Goal: Task Accomplishment & Management: Complete application form

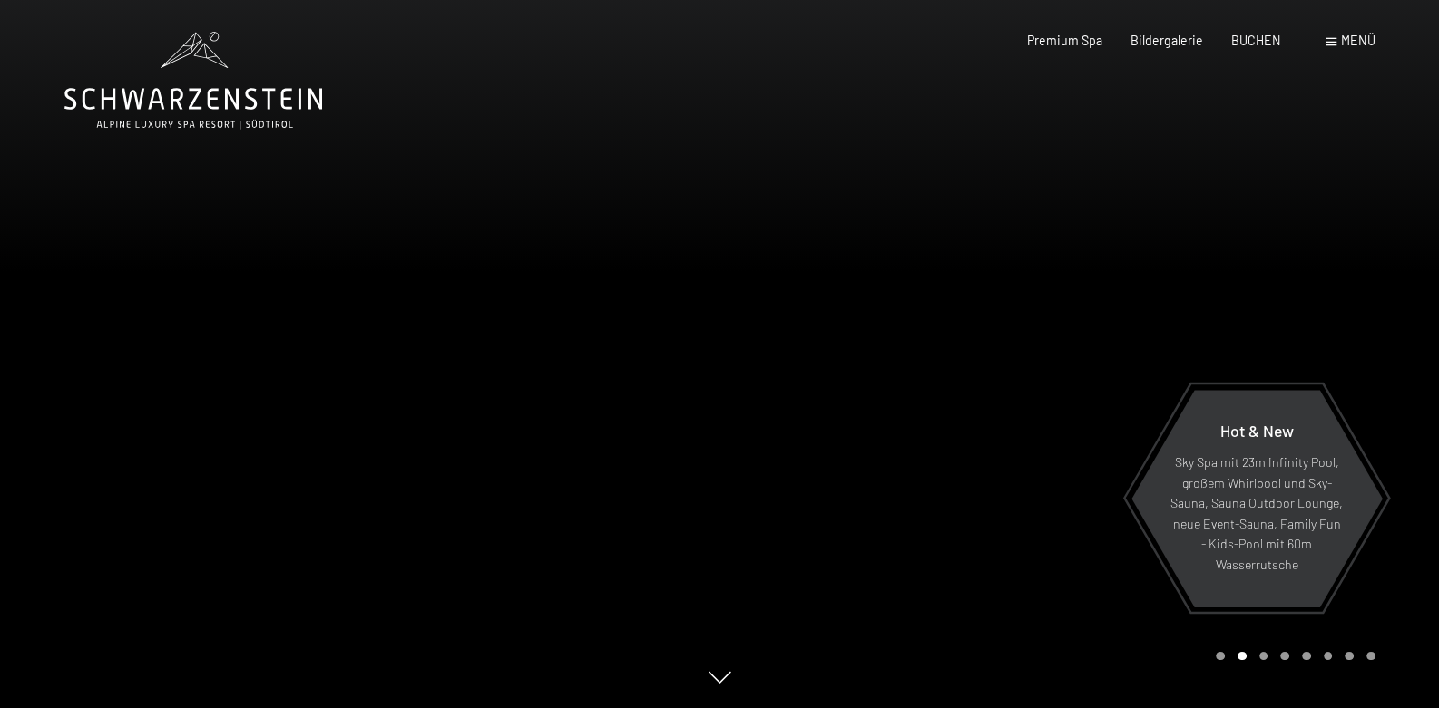
click at [1348, 48] on span "Menü" at bounding box center [1358, 40] width 34 height 15
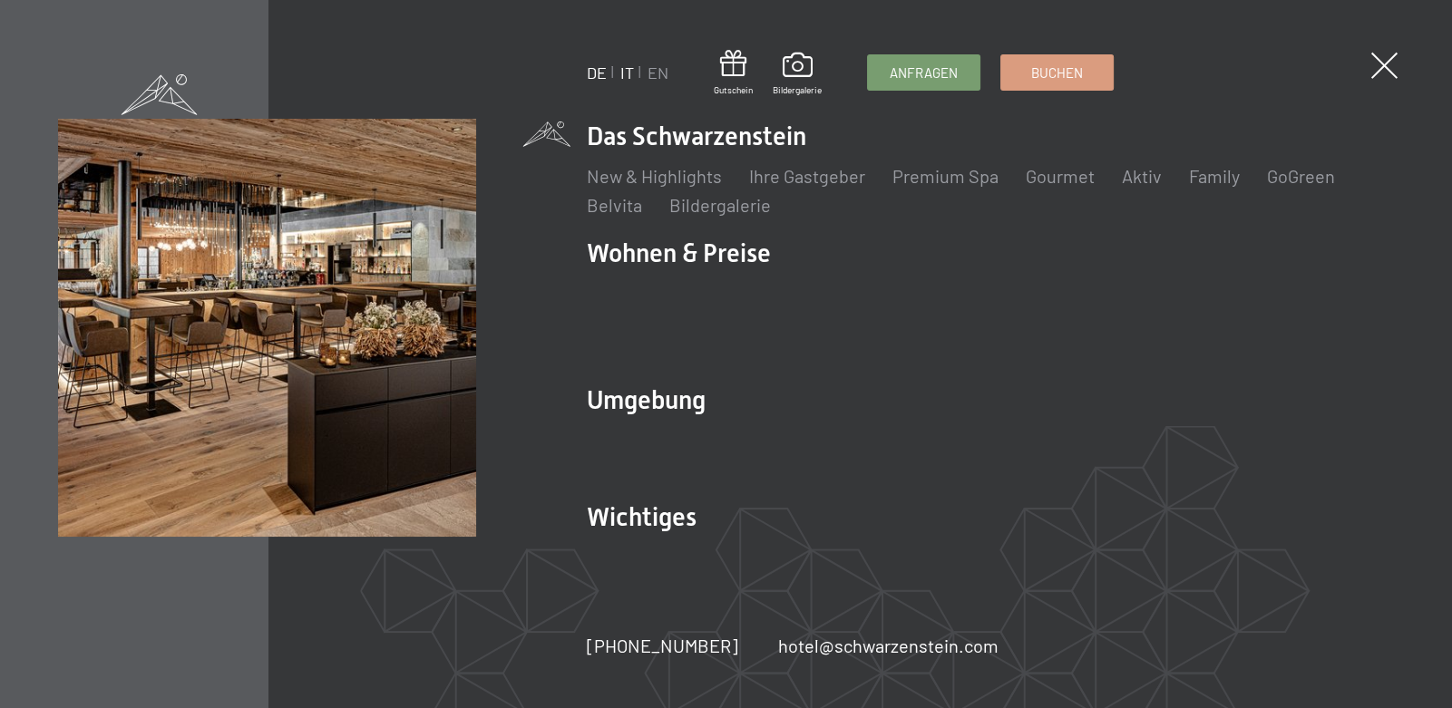
click at [628, 71] on link "IT" at bounding box center [627, 73] width 14 height 20
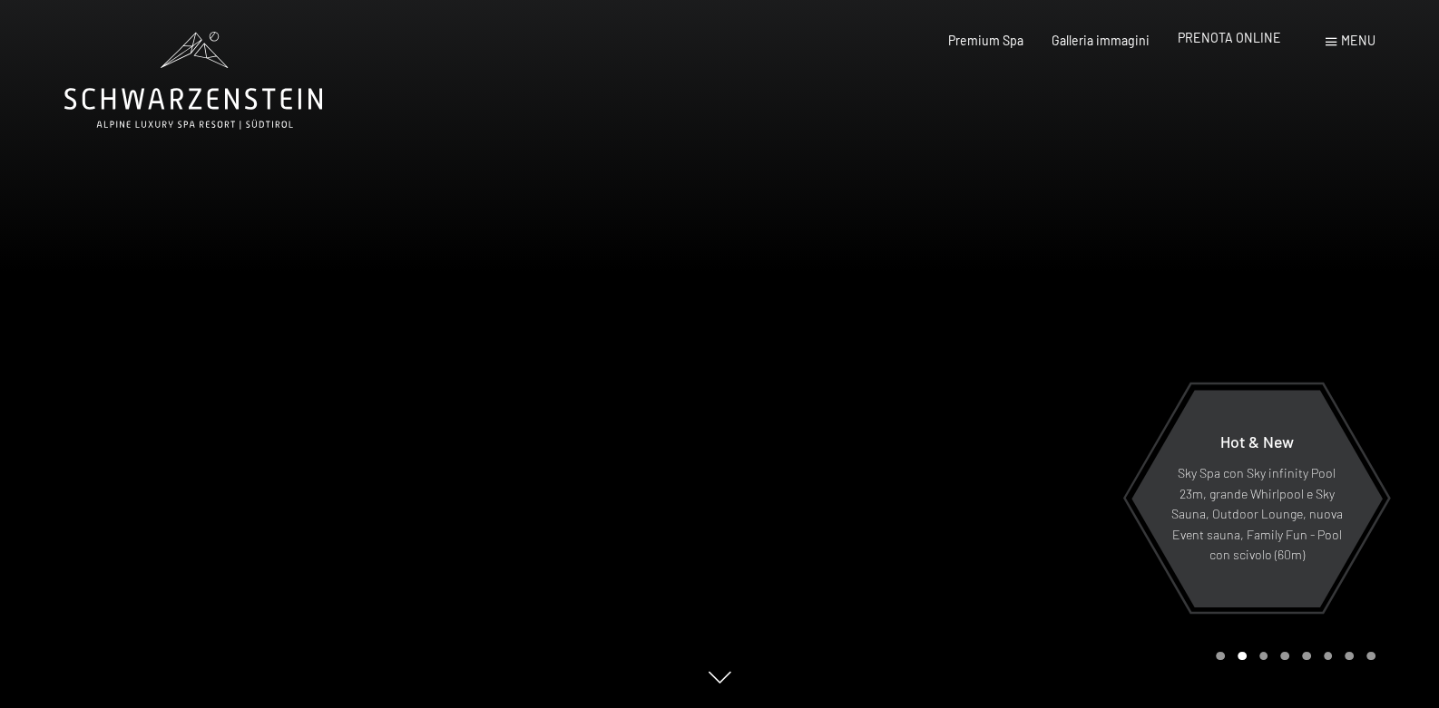
click at [1184, 43] on span "PRENOTA ONLINE" at bounding box center [1228, 37] width 103 height 15
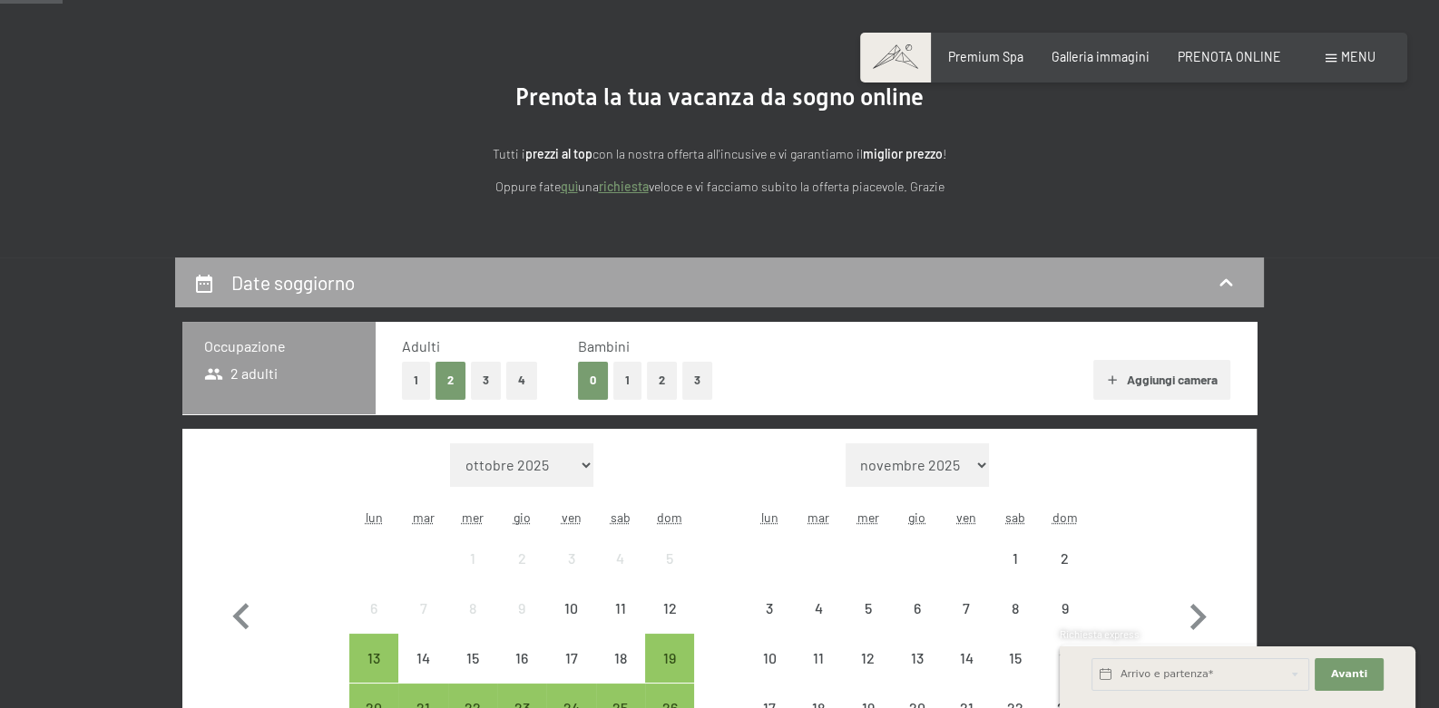
scroll to position [362, 0]
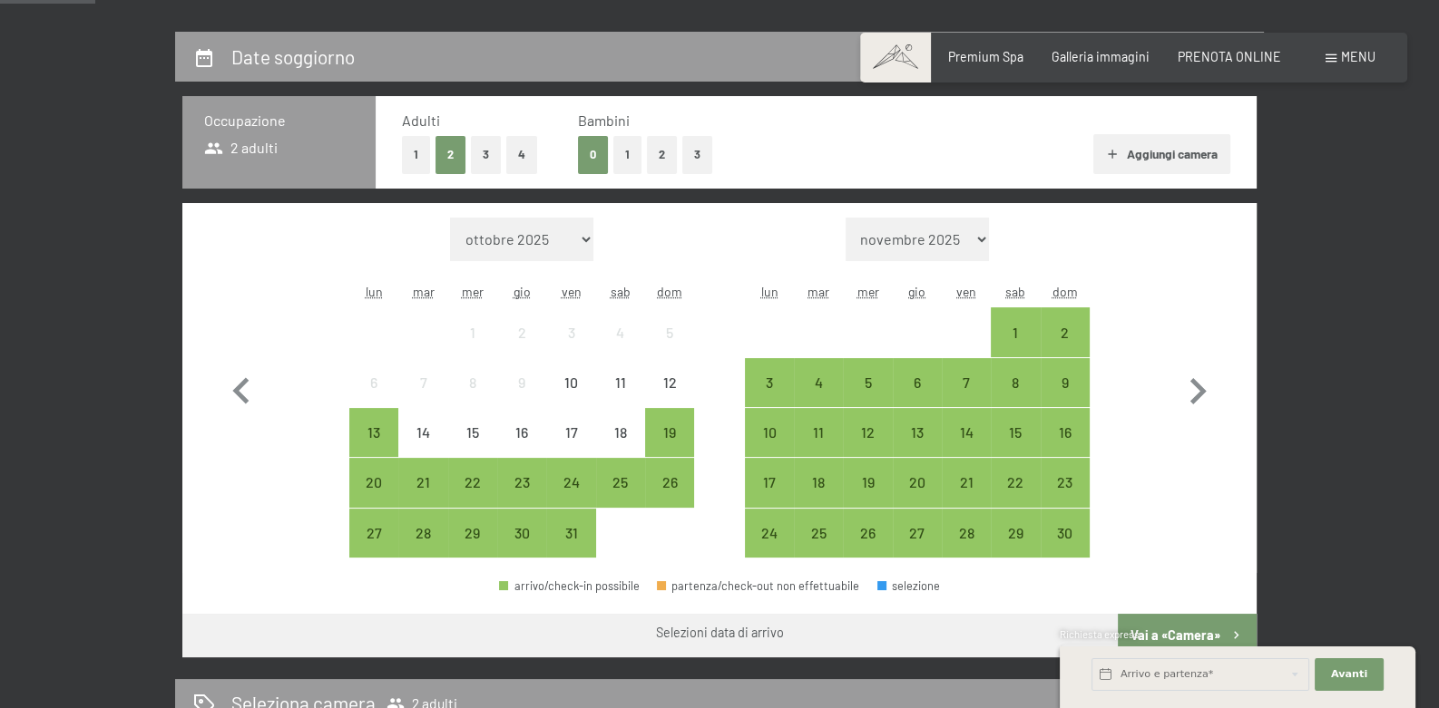
click at [417, 173] on button "1" at bounding box center [416, 154] width 28 height 37
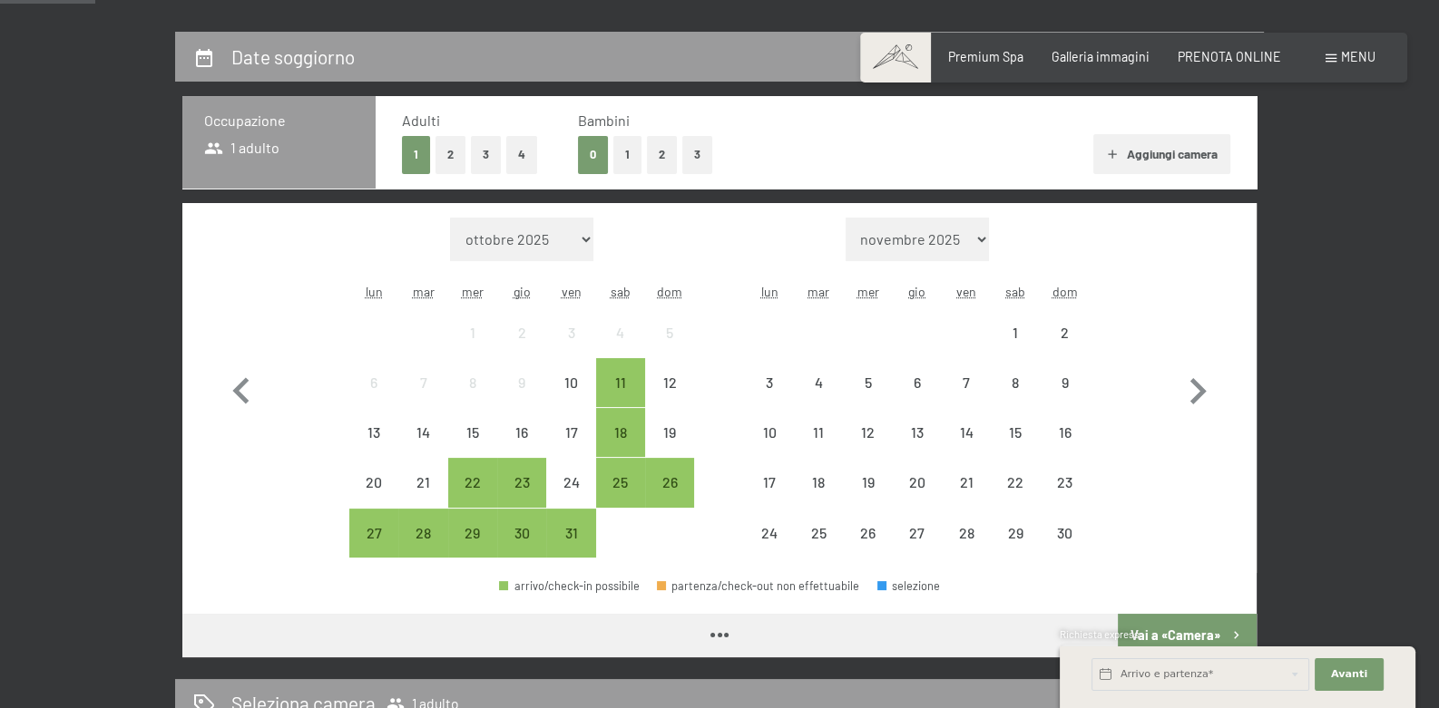
click at [622, 173] on button "1" at bounding box center [627, 154] width 28 height 37
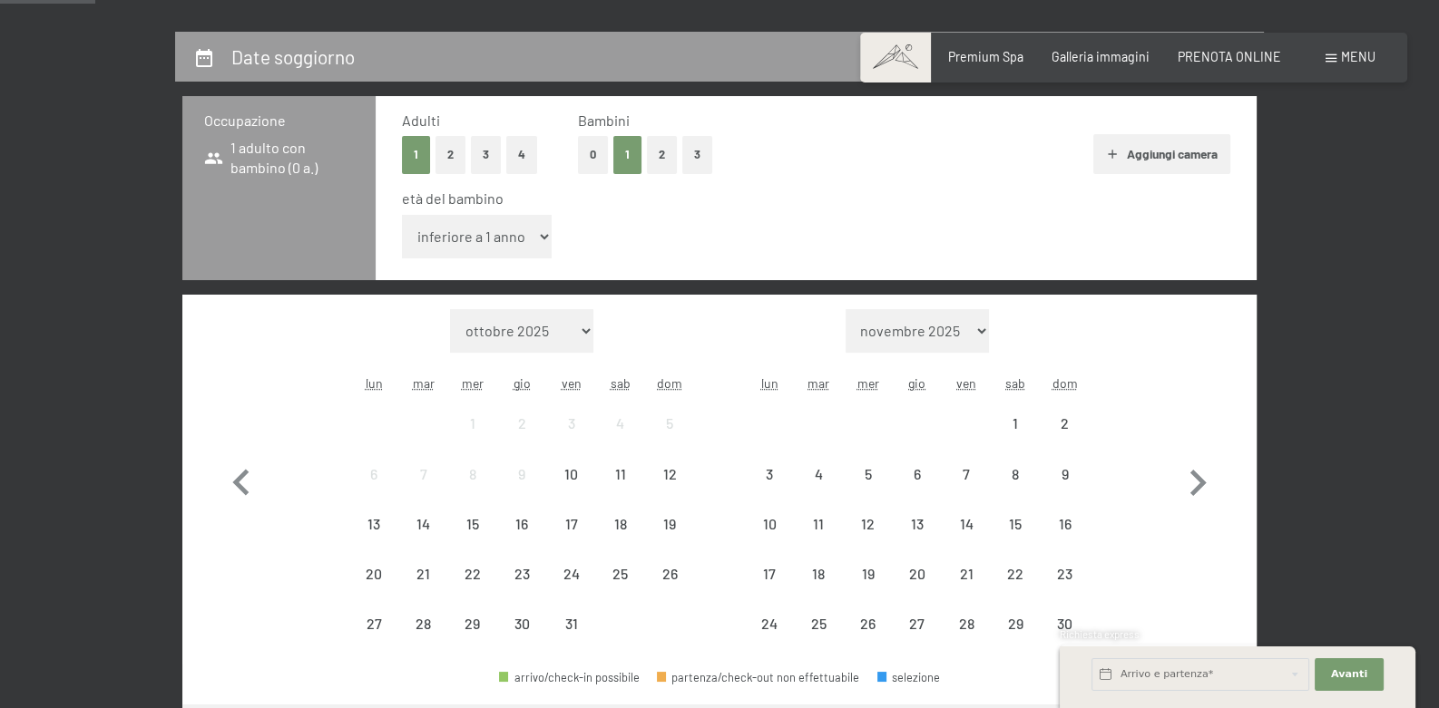
click at [489, 259] on select "inferiore a 1 anno 1 anno 2 anni 3 anni 4 anni 5 anni 6 anni 7 anni 8 anni 9 an…" at bounding box center [477, 237] width 150 height 44
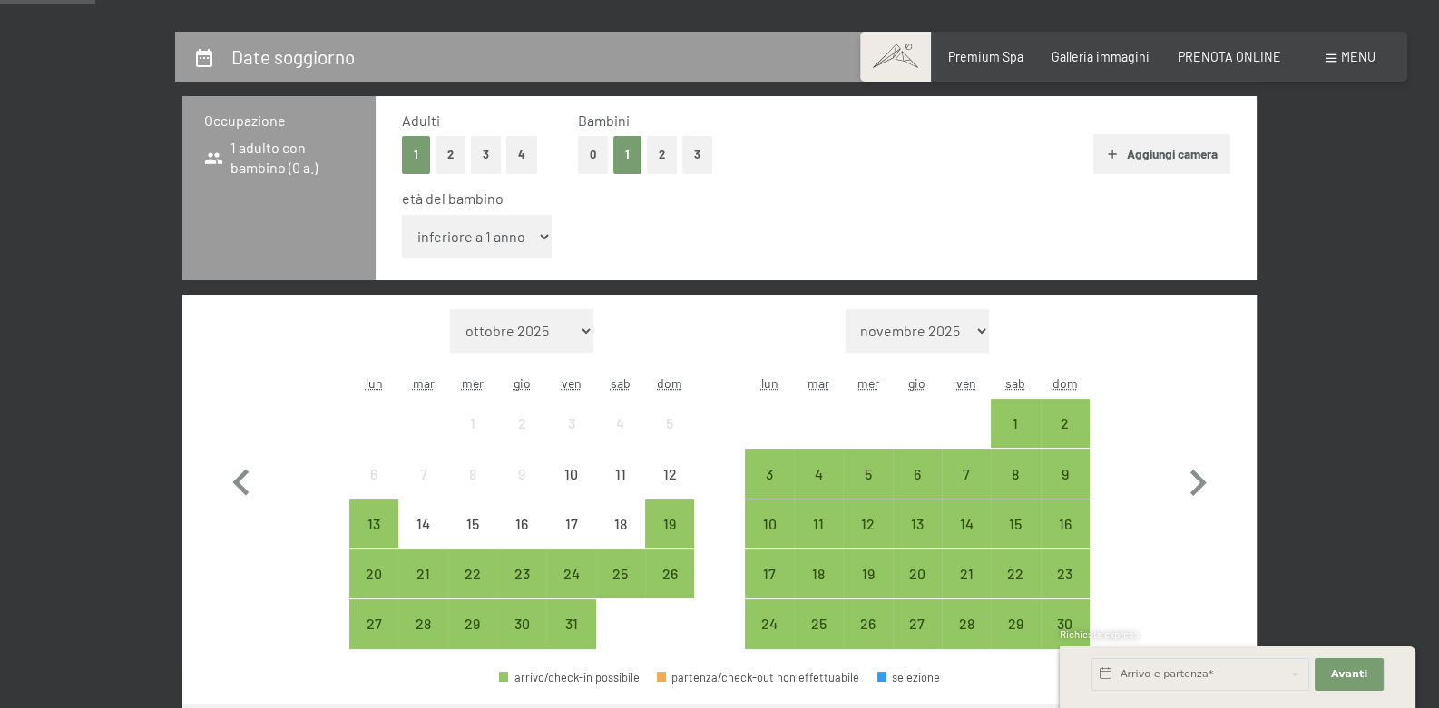
select select "8"
click at [402, 259] on select "inferiore a 1 anno 1 anno 2 anni 3 anni 4 anni 5 anni 6 anni 7 anni 8 anni 9 an…" at bounding box center [477, 237] width 150 height 44
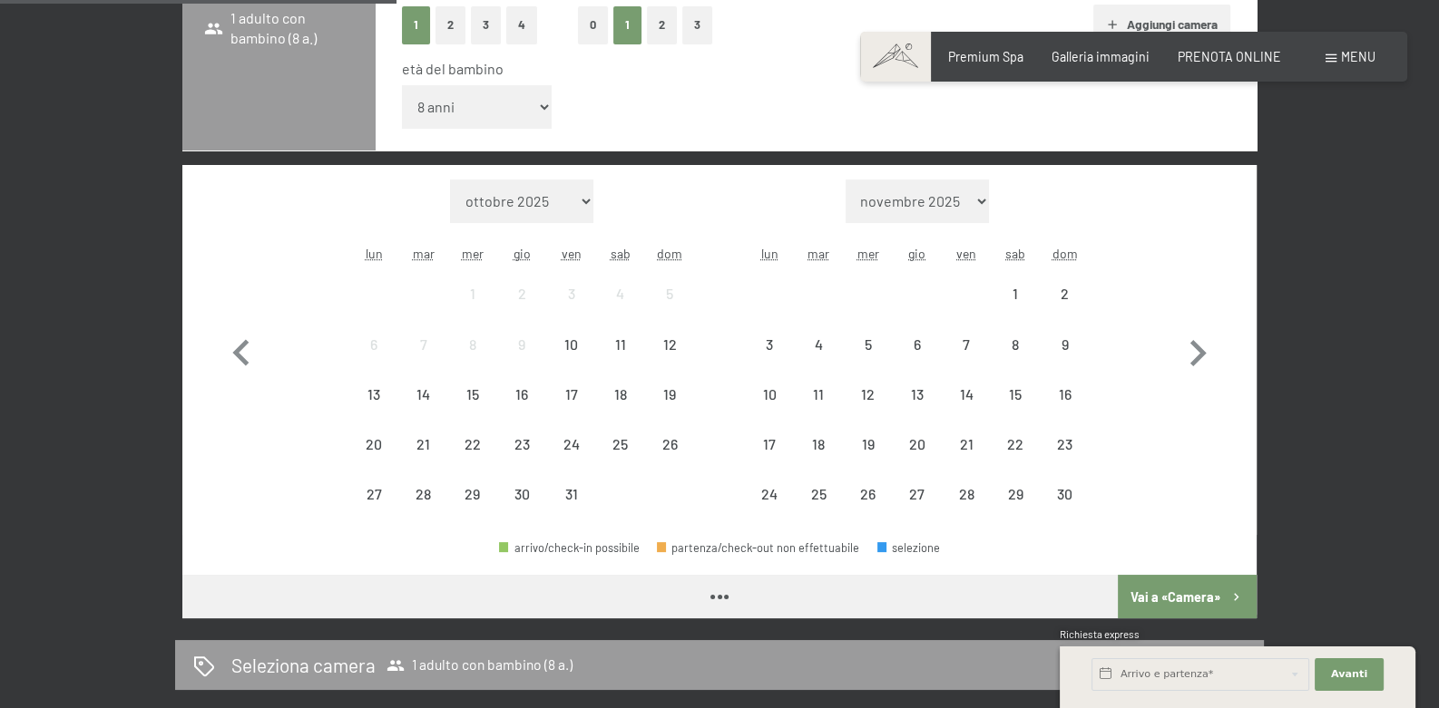
scroll to position [635, 0]
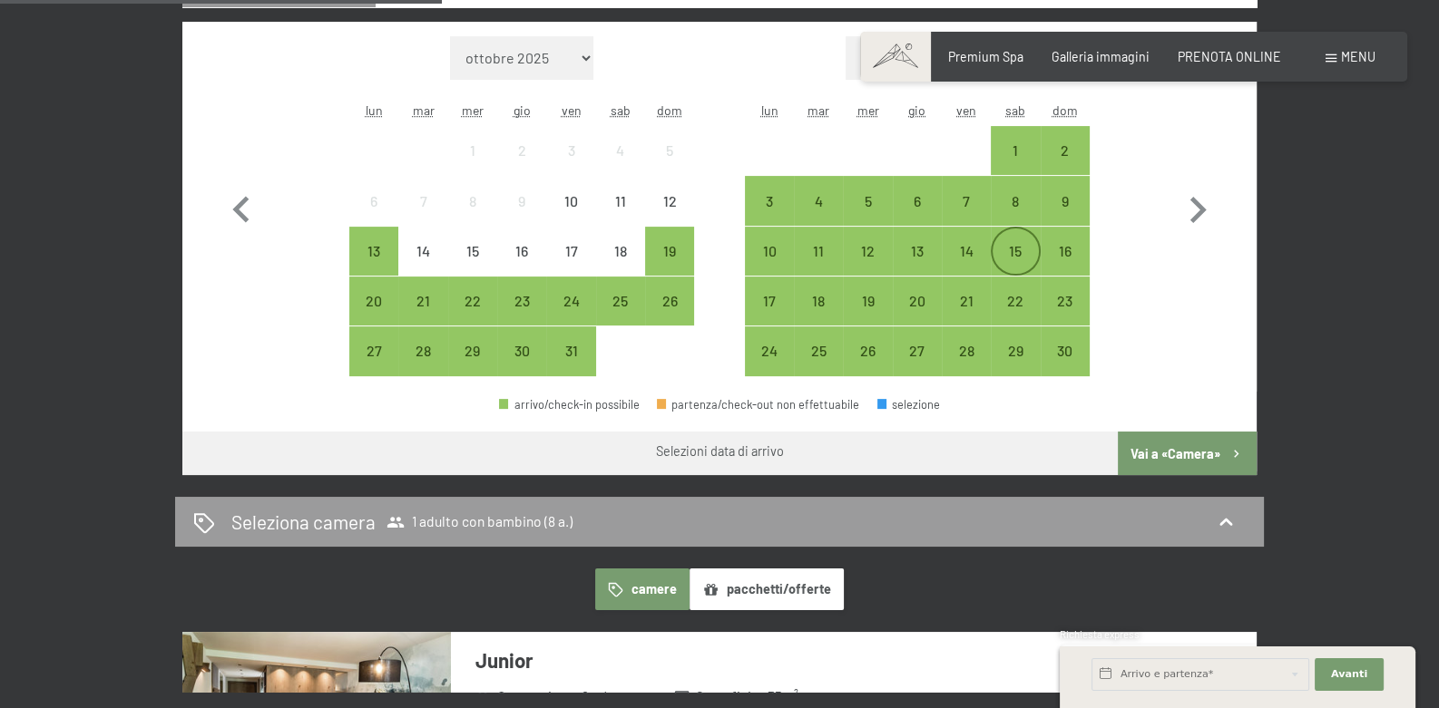
click at [1019, 289] on div "15" at bounding box center [1014, 266] width 45 height 45
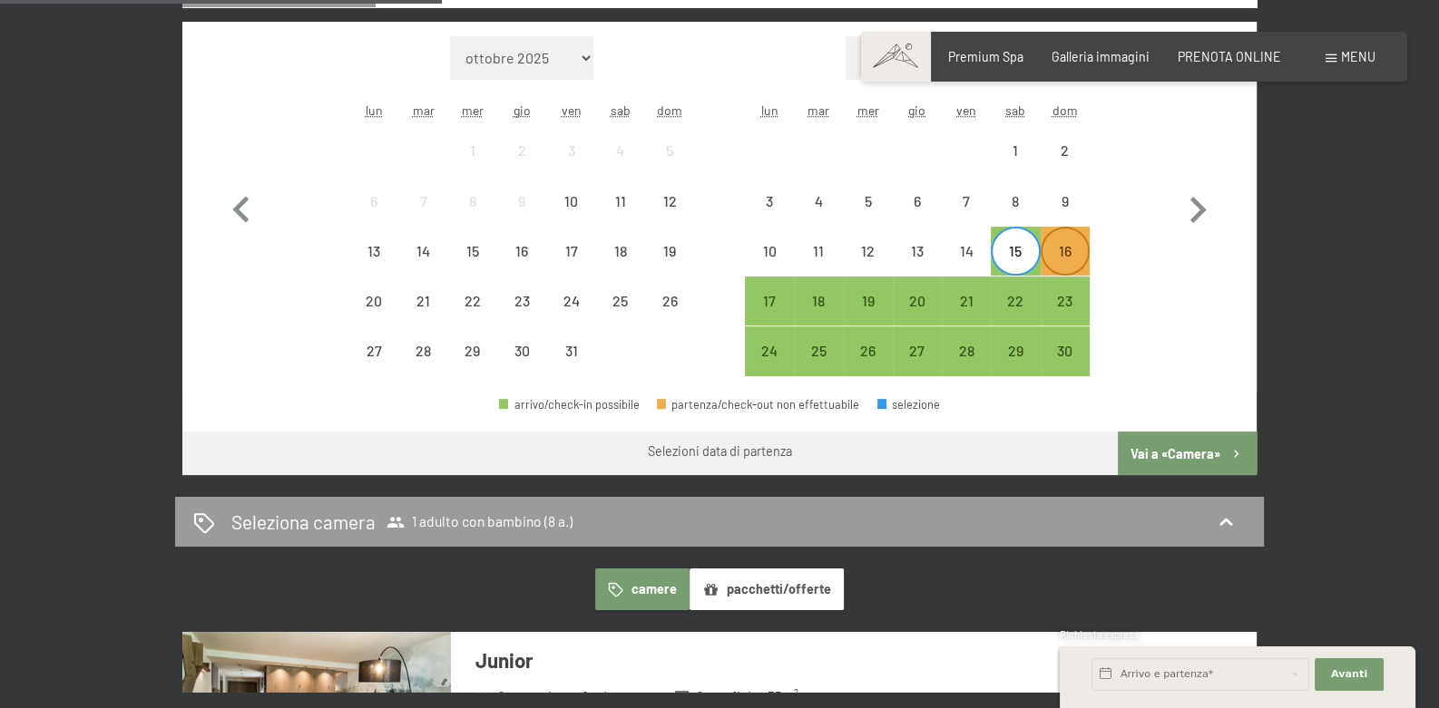
click at [1064, 289] on div "16" at bounding box center [1064, 266] width 45 height 45
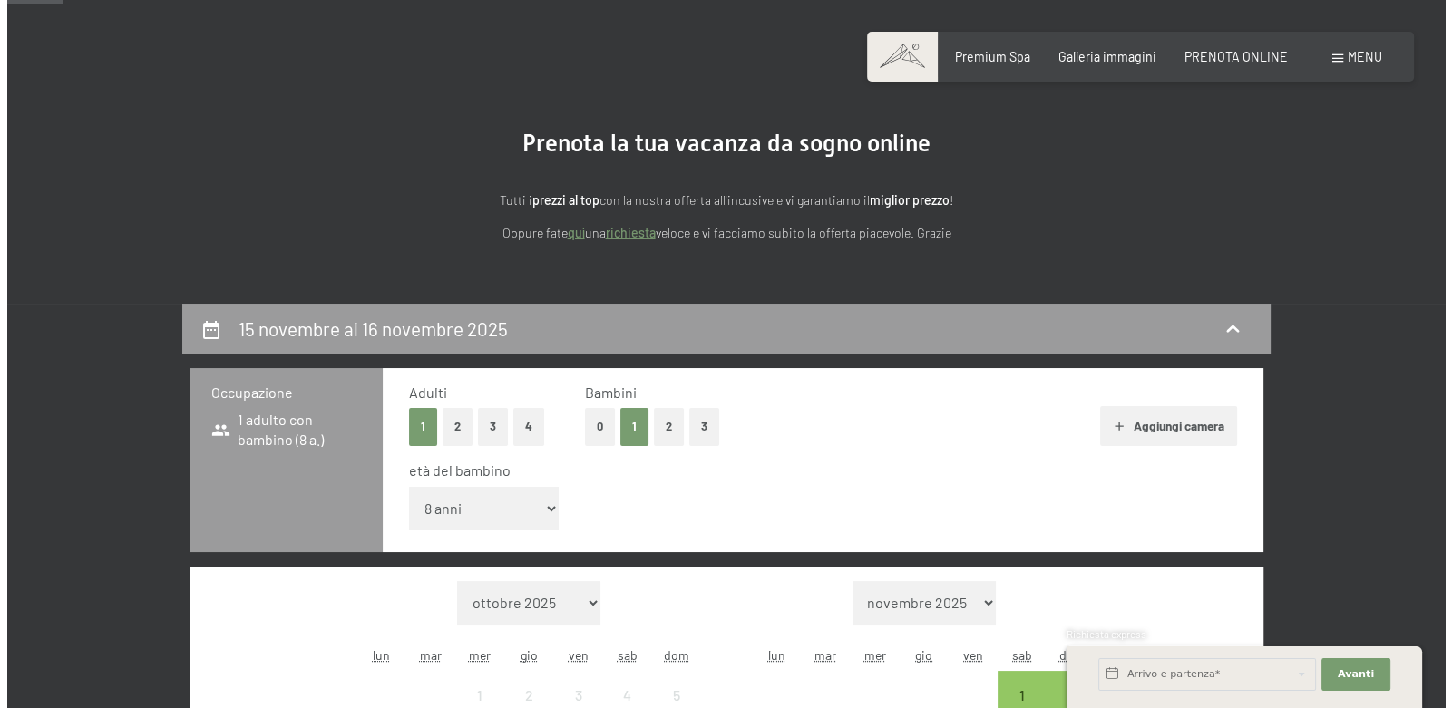
scroll to position [0, 0]
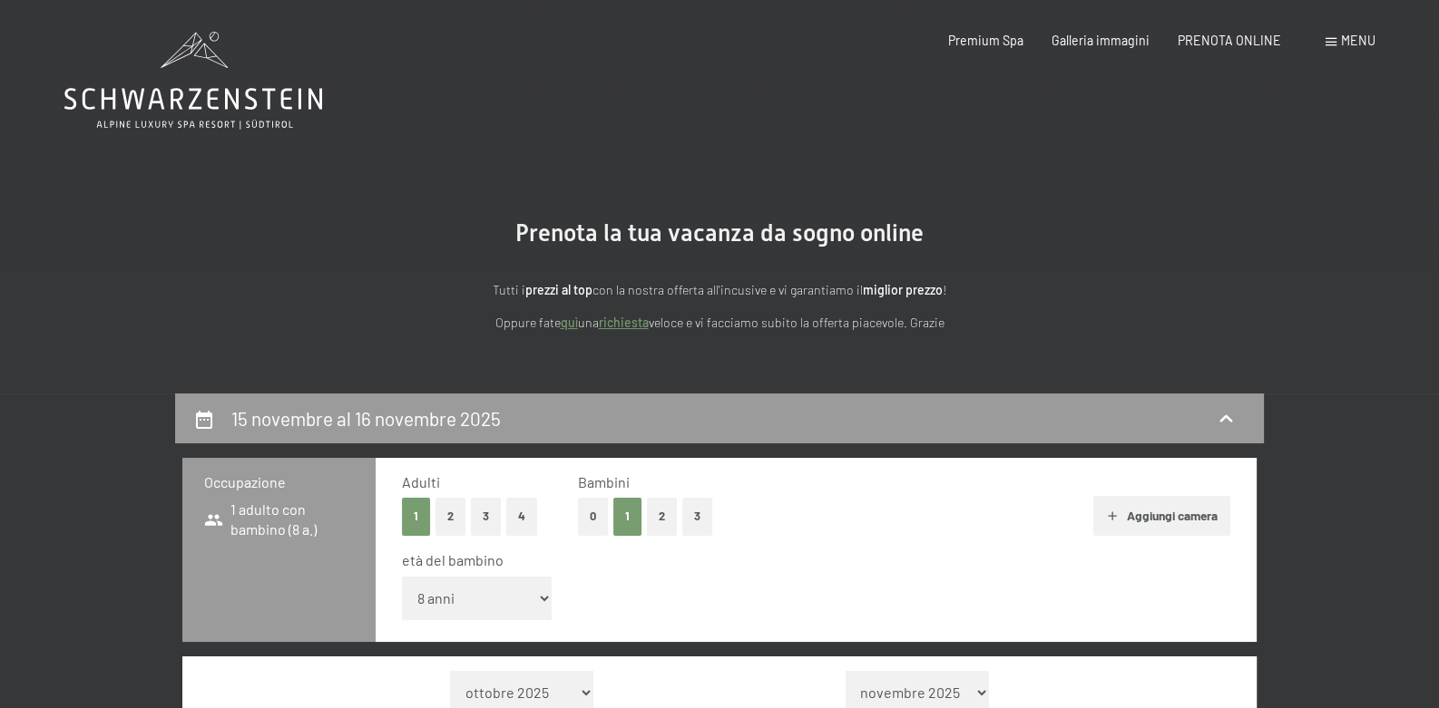
click at [1341, 40] on span "Menu" at bounding box center [1358, 40] width 34 height 15
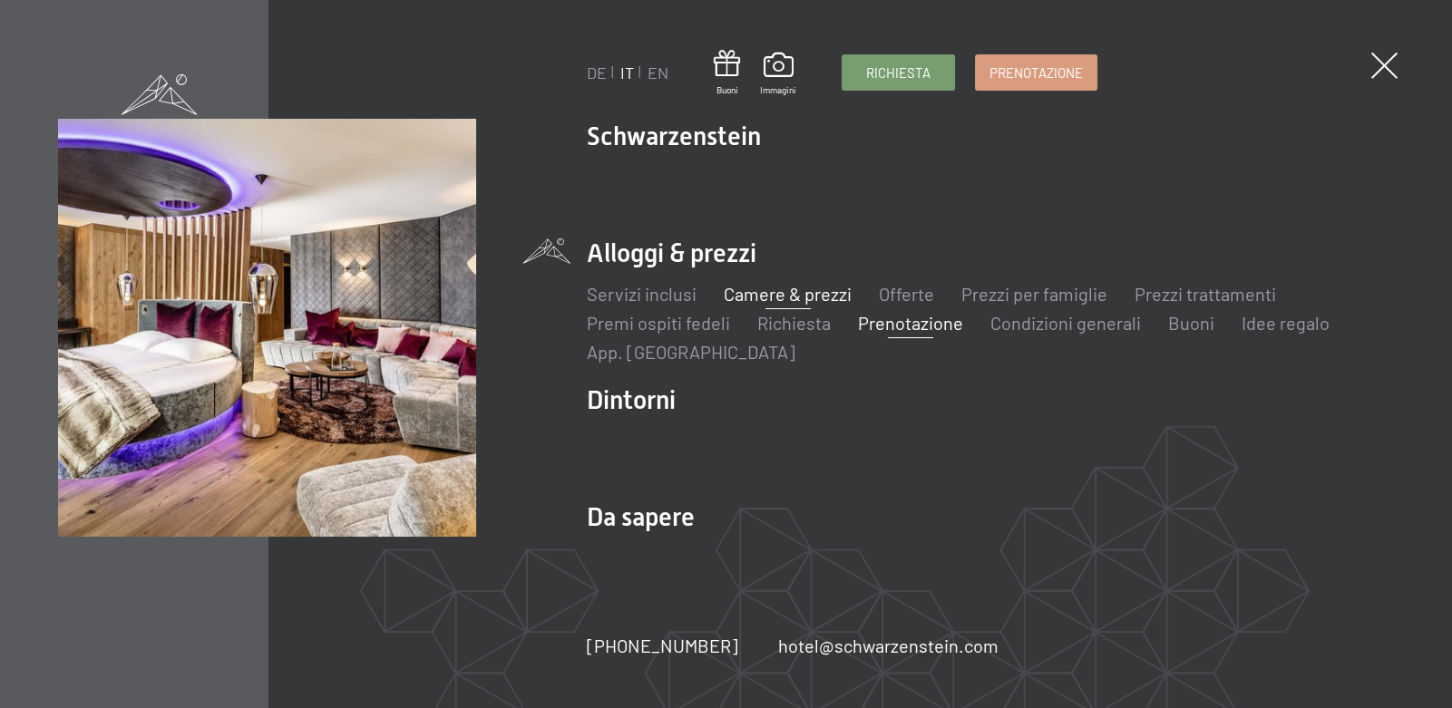
click at [830, 297] on link "Camere & prezzi" at bounding box center [788, 294] width 128 height 22
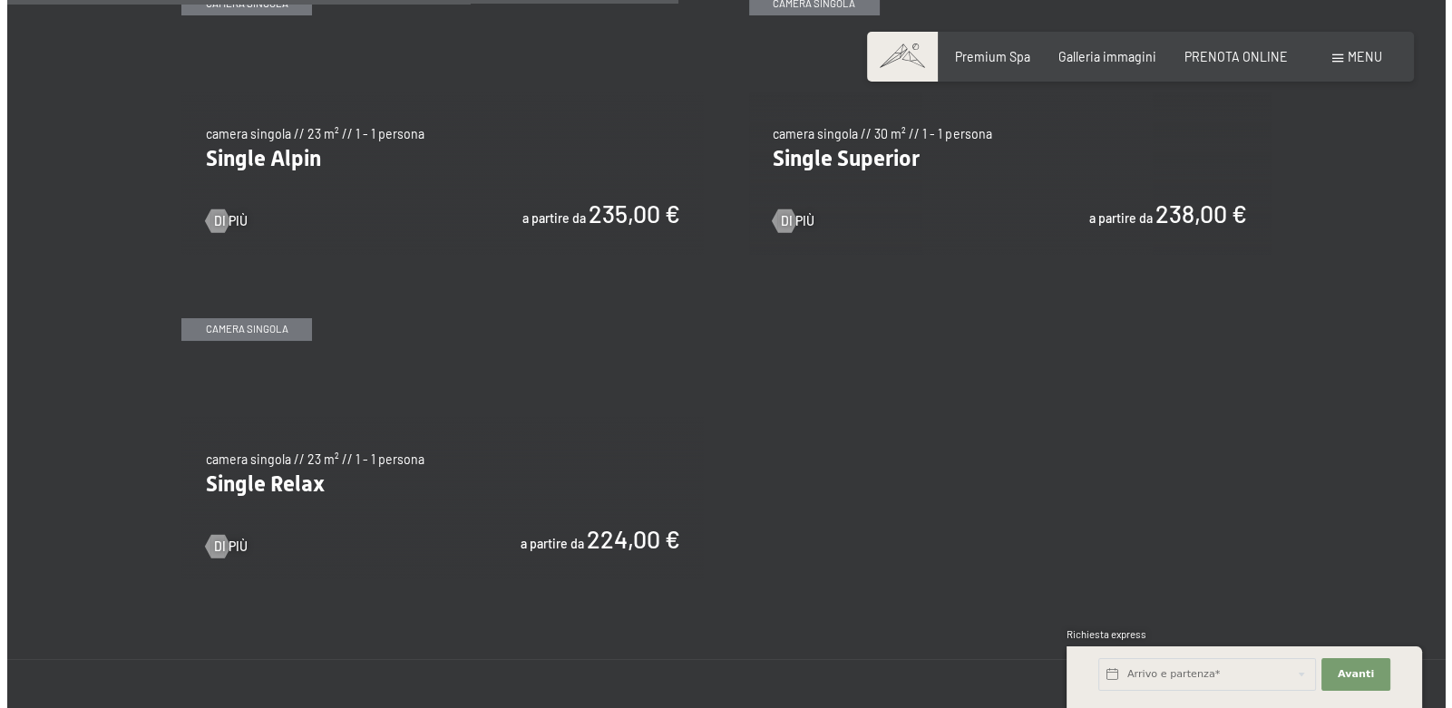
scroll to position [2177, 0]
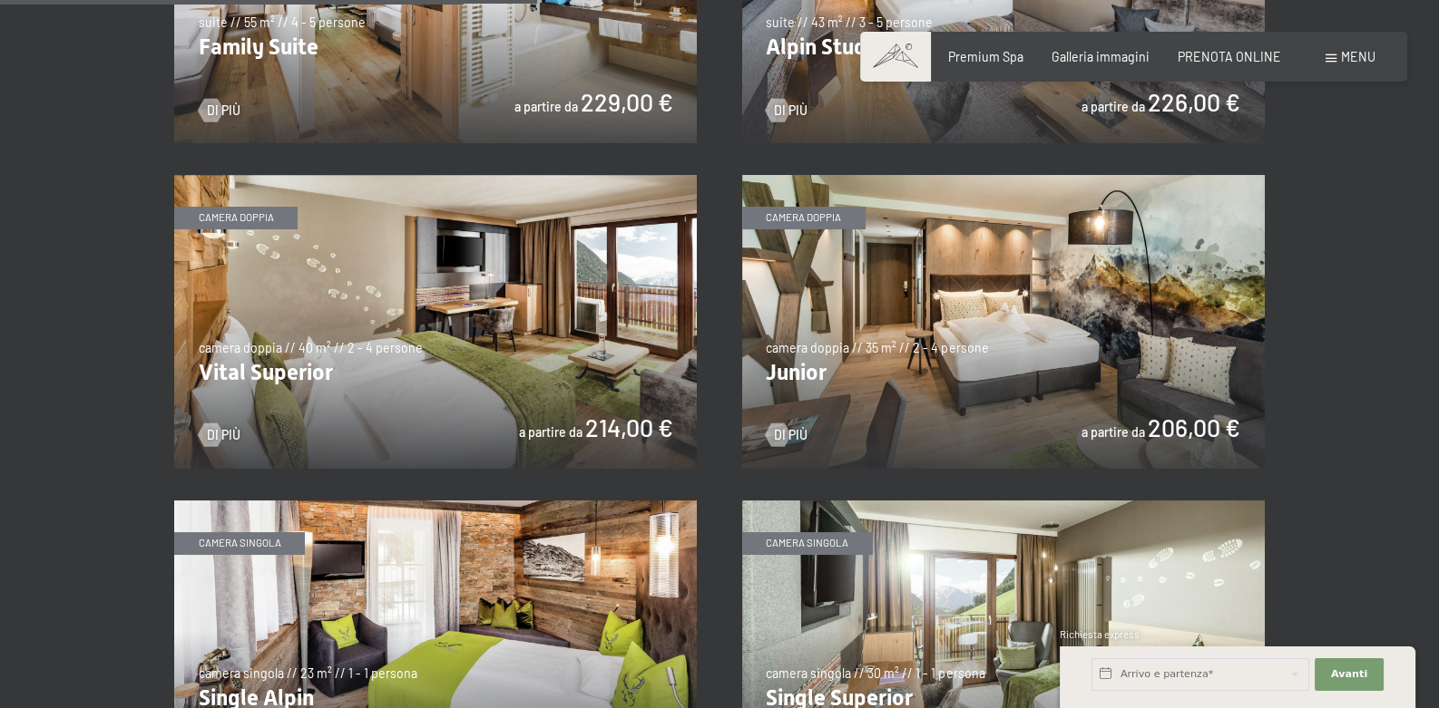
click at [1341, 61] on span "Menu" at bounding box center [1358, 56] width 34 height 15
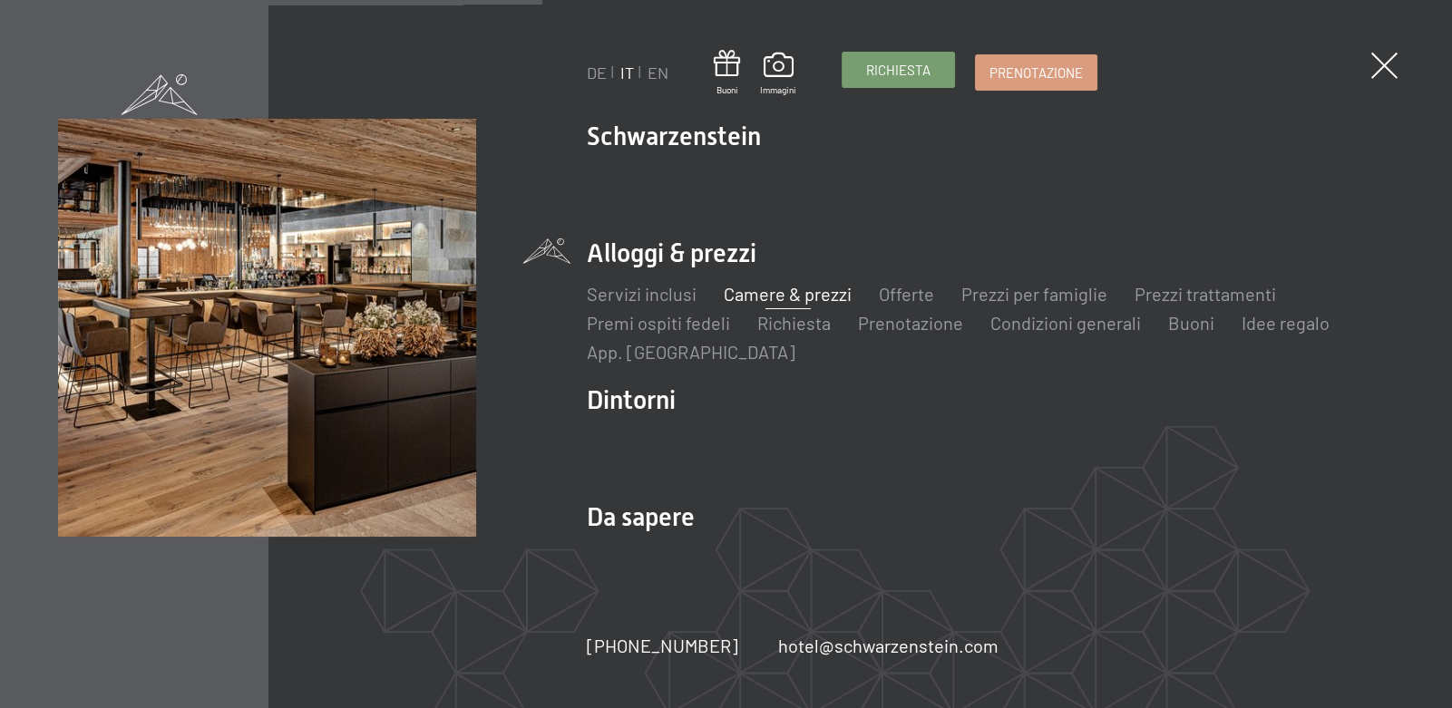
click at [899, 75] on span "Richiesta" at bounding box center [898, 70] width 64 height 19
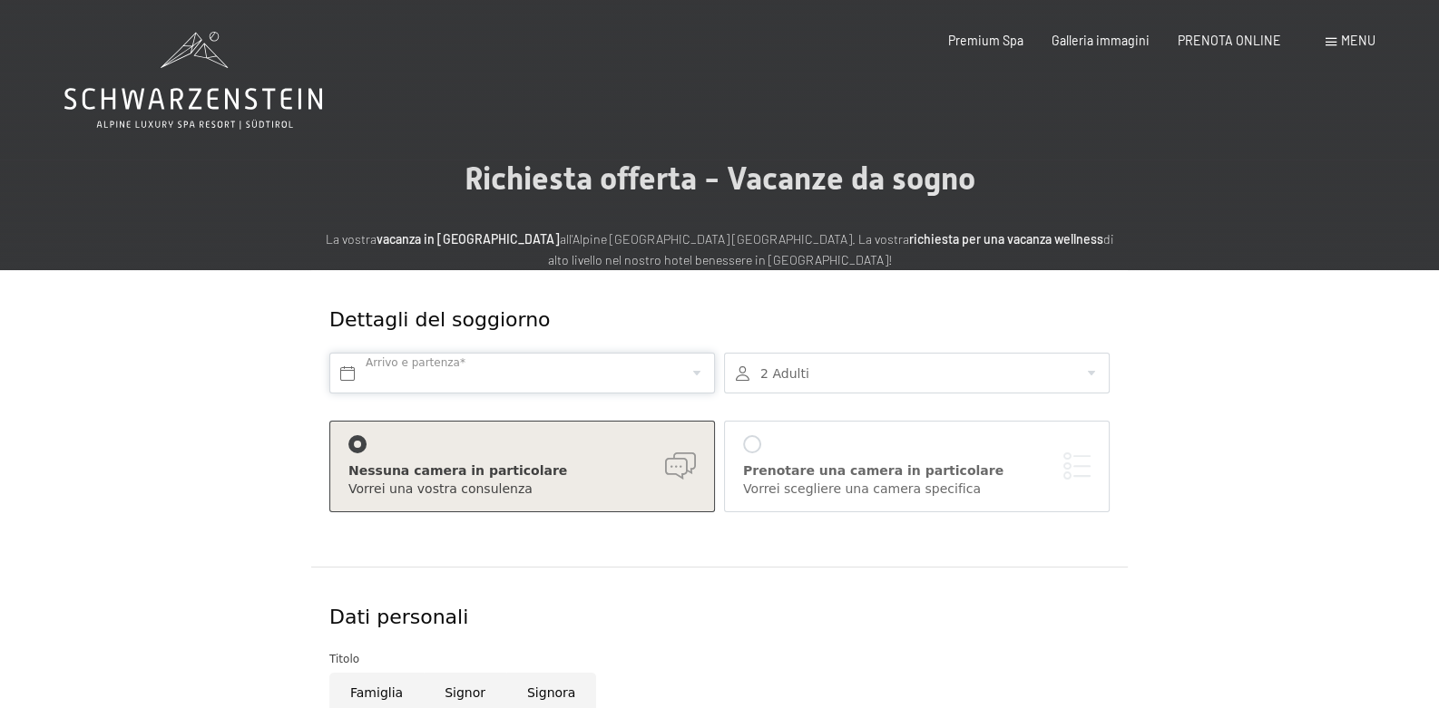
click at [503, 394] on input "text" at bounding box center [522, 373] width 386 height 41
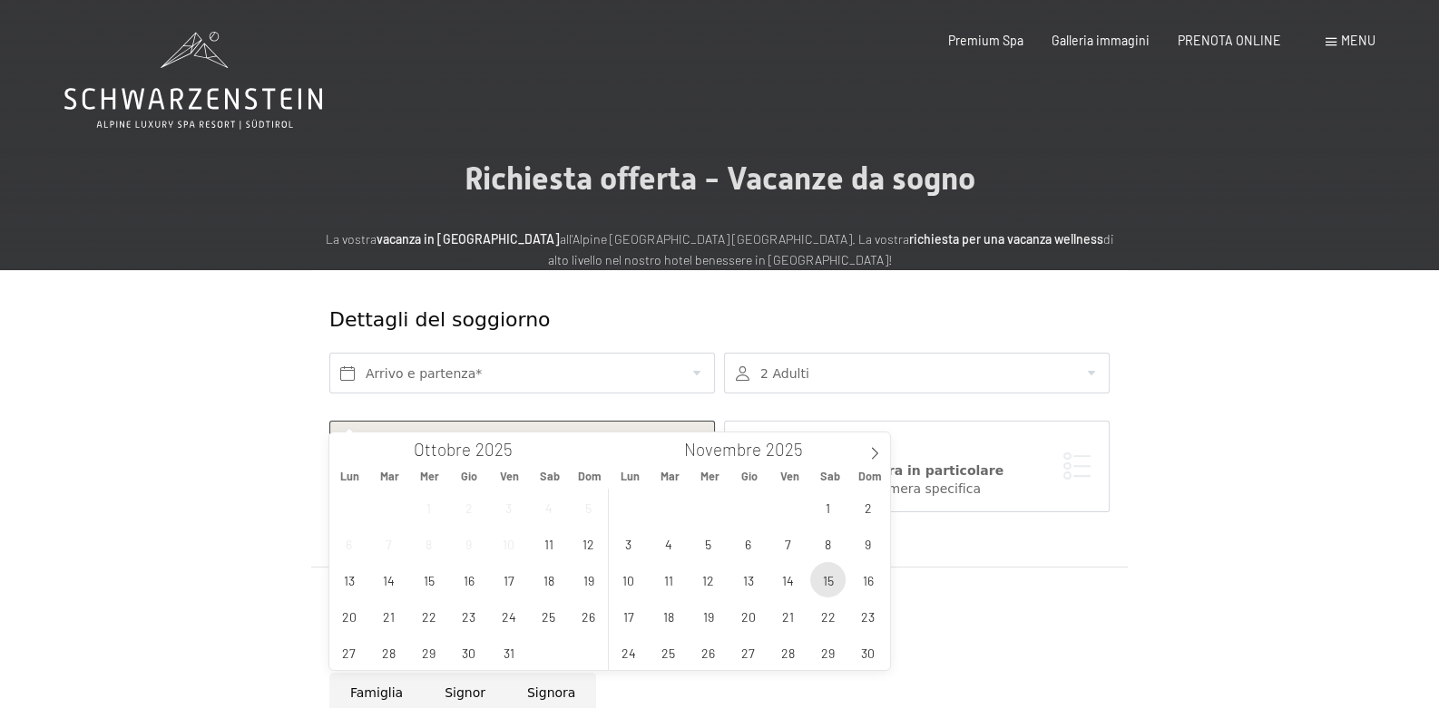
click at [826, 574] on span "15" at bounding box center [827, 579] width 35 height 35
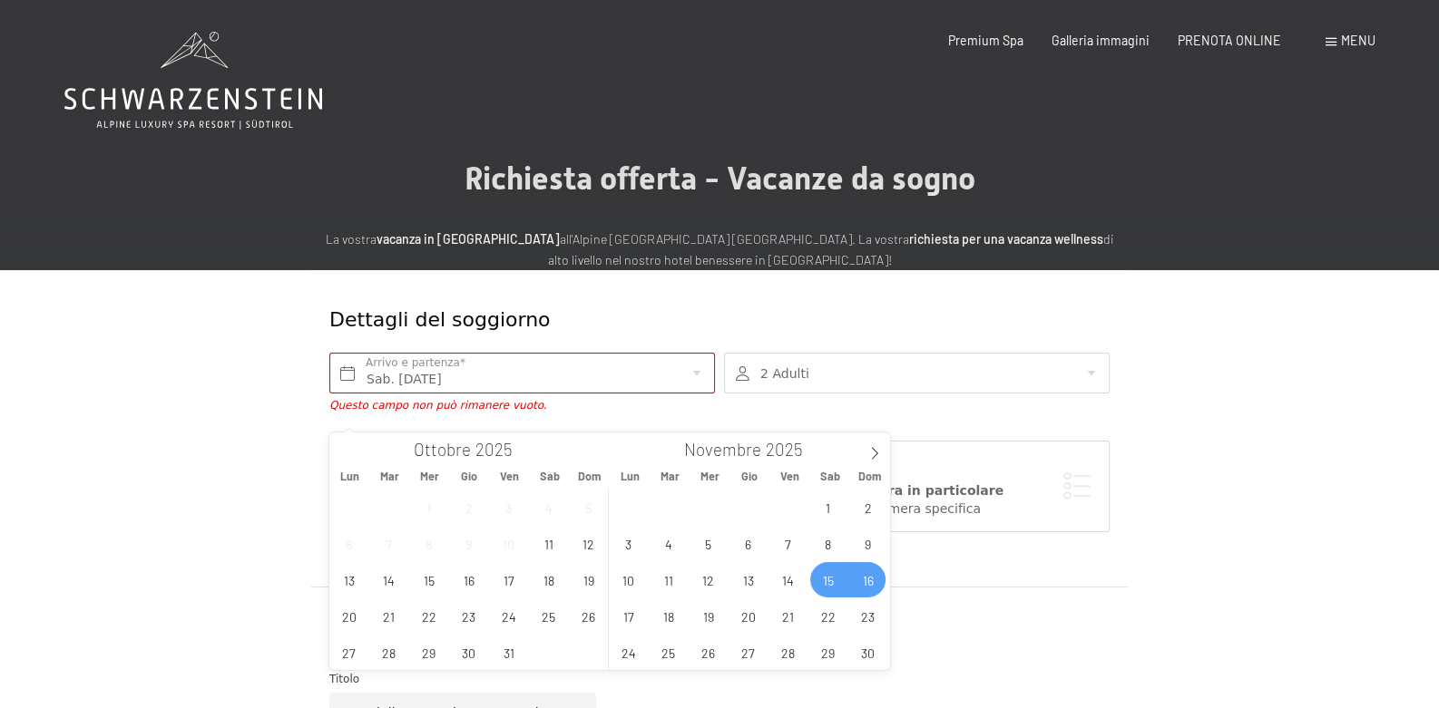
click at [858, 579] on span "16" at bounding box center [867, 579] width 35 height 35
type input "Sab. 15/11/2025 - Dom. 16/11/2025"
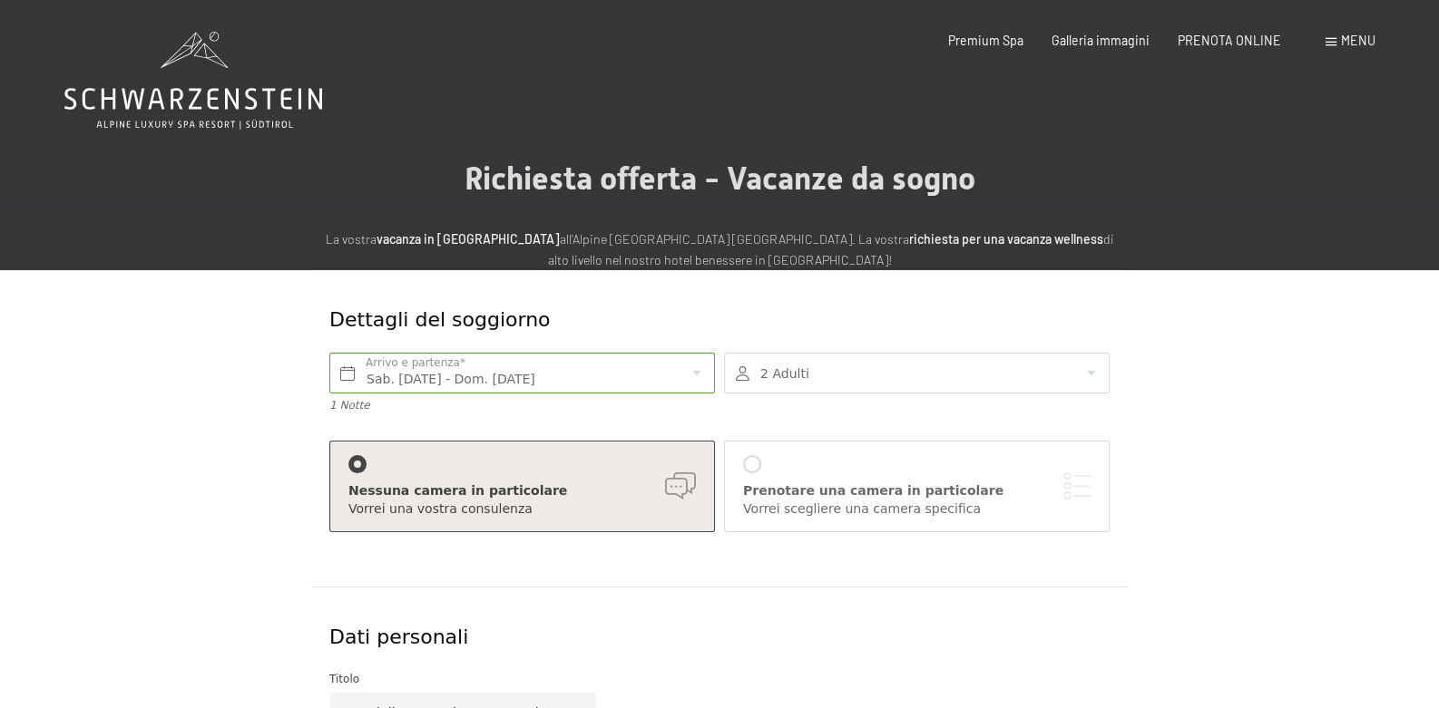
click at [880, 393] on div at bounding box center [917, 373] width 386 height 41
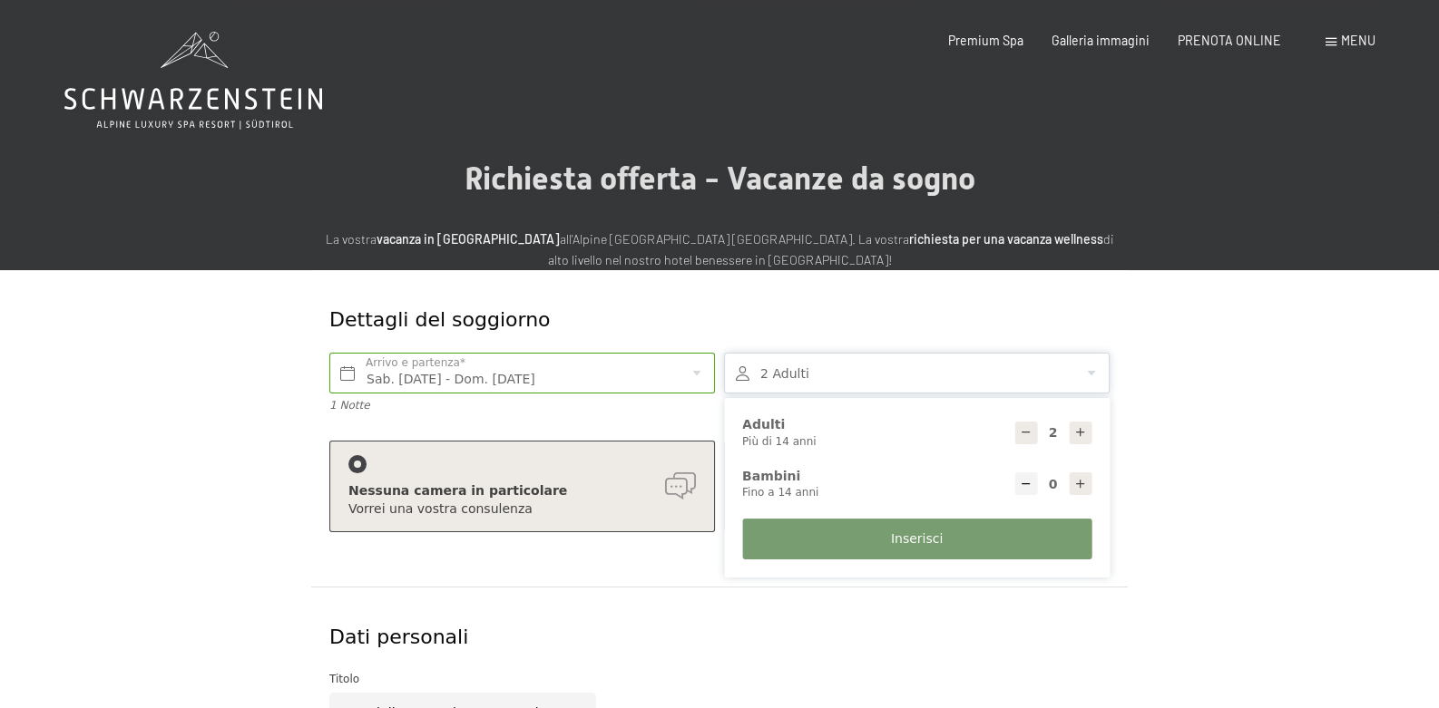
click at [1022, 439] on icon at bounding box center [1026, 432] width 13 height 13
type input "1"
click at [1083, 491] on icon at bounding box center [1080, 484] width 13 height 13
type input "1"
select select
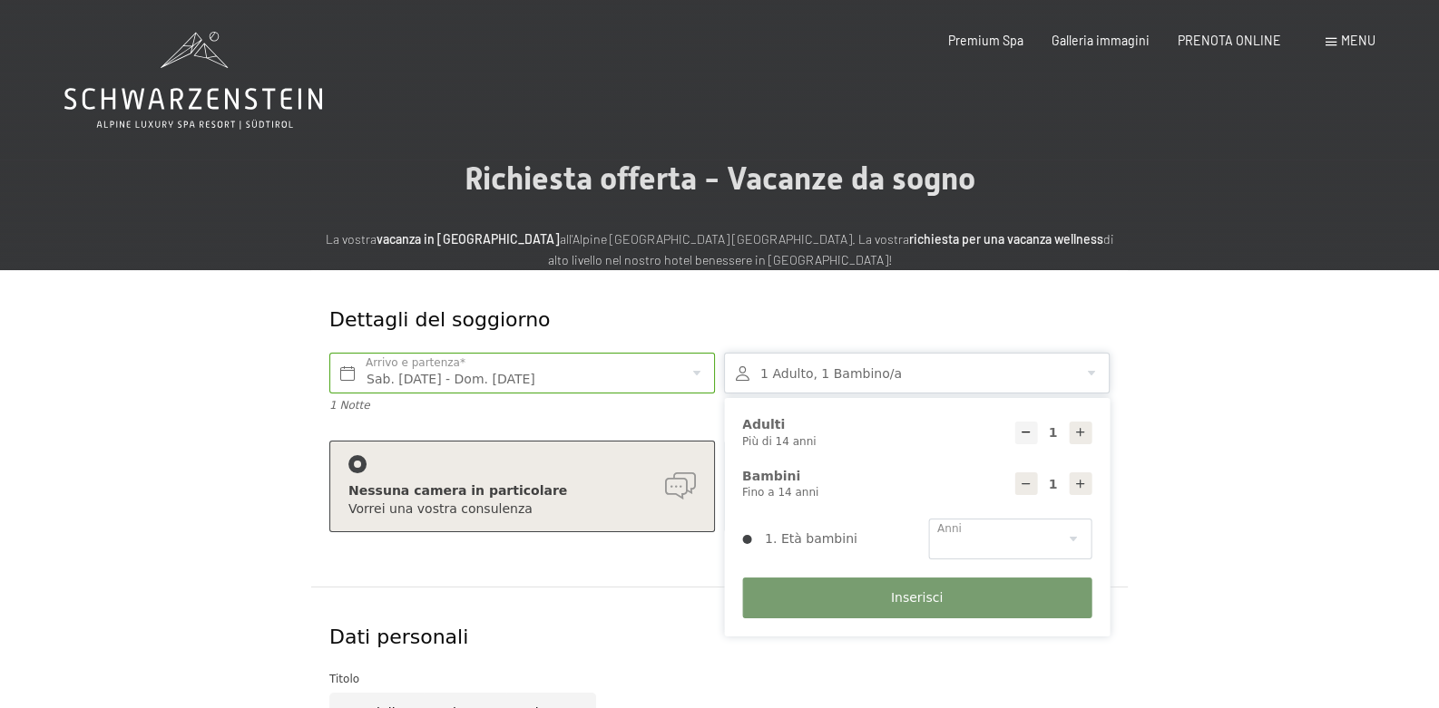
click at [1083, 491] on icon at bounding box center [1080, 484] width 13 height 13
type input "2"
select select
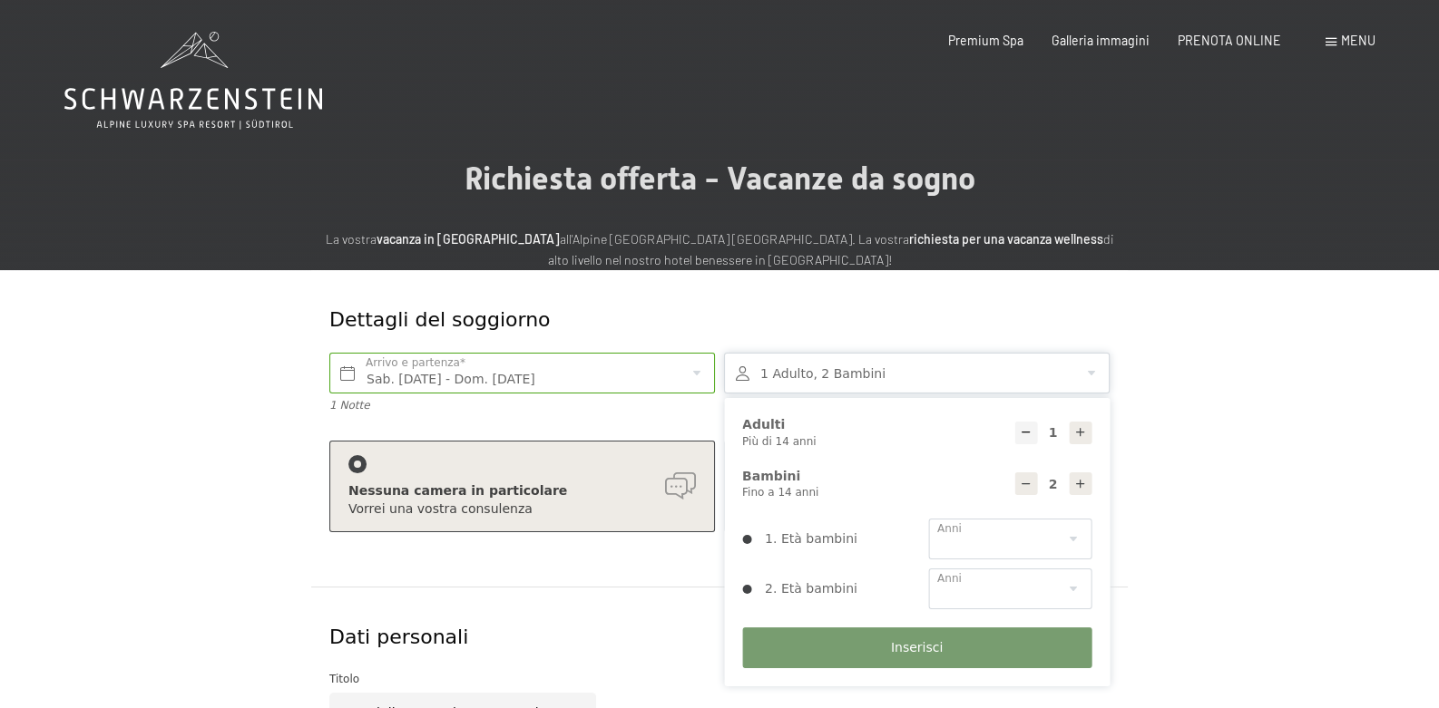
click at [1083, 491] on icon at bounding box center [1080, 484] width 13 height 13
type input "3"
select select
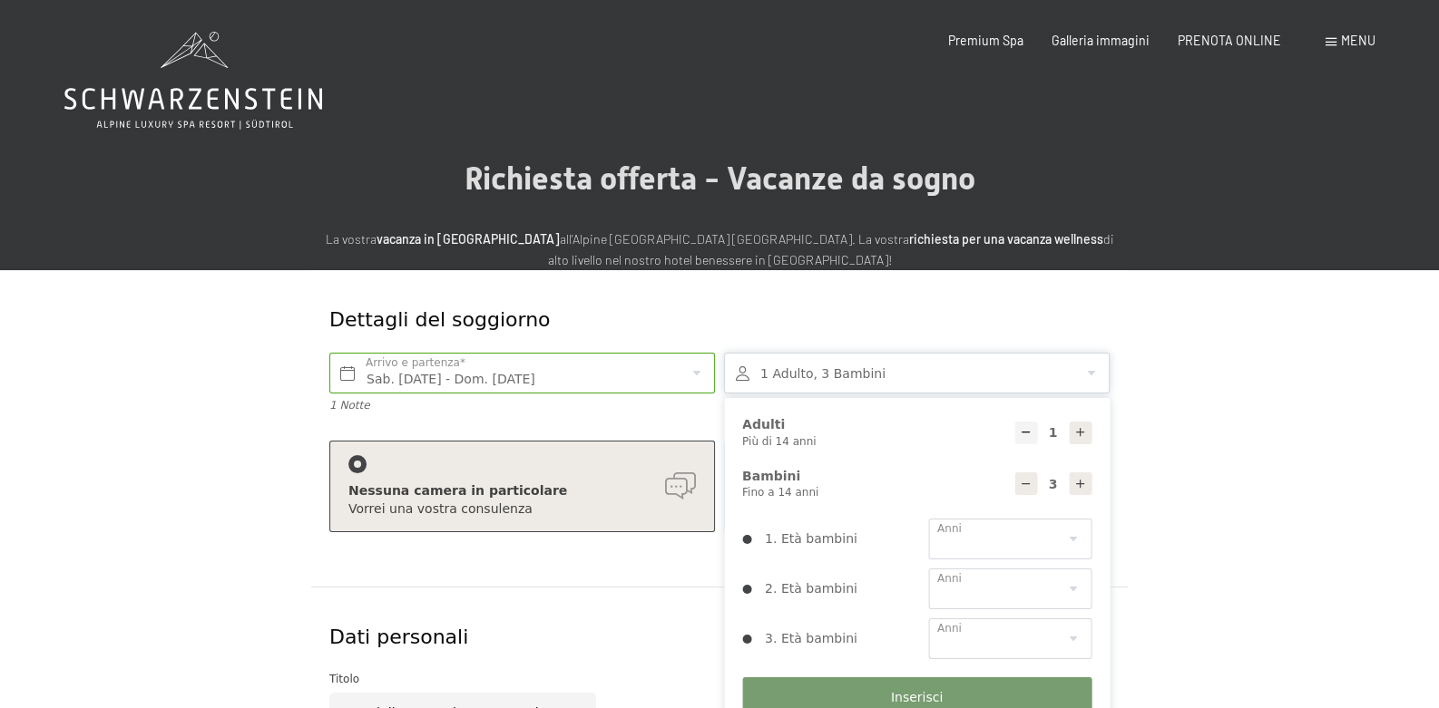
click at [1020, 491] on icon at bounding box center [1026, 484] width 13 height 13
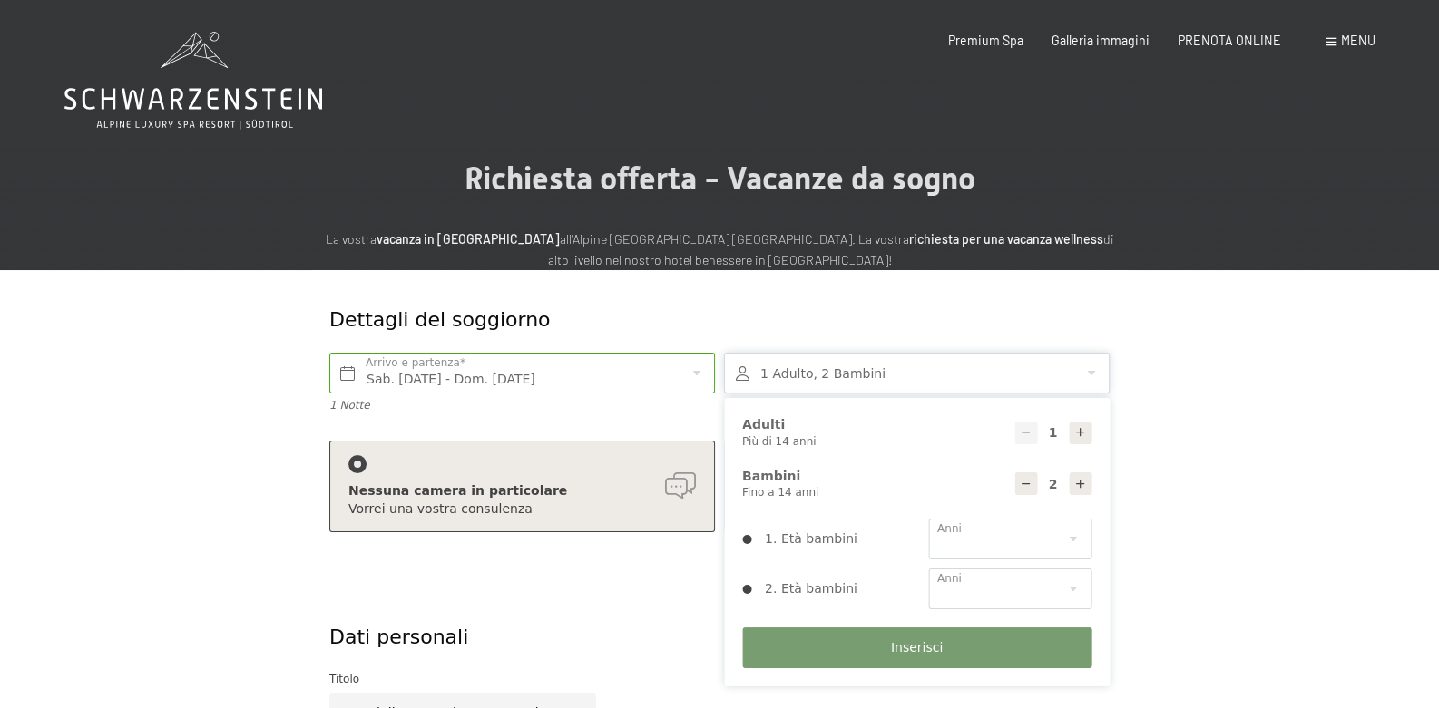
click at [1020, 491] on icon at bounding box center [1026, 484] width 13 height 13
type input "1"
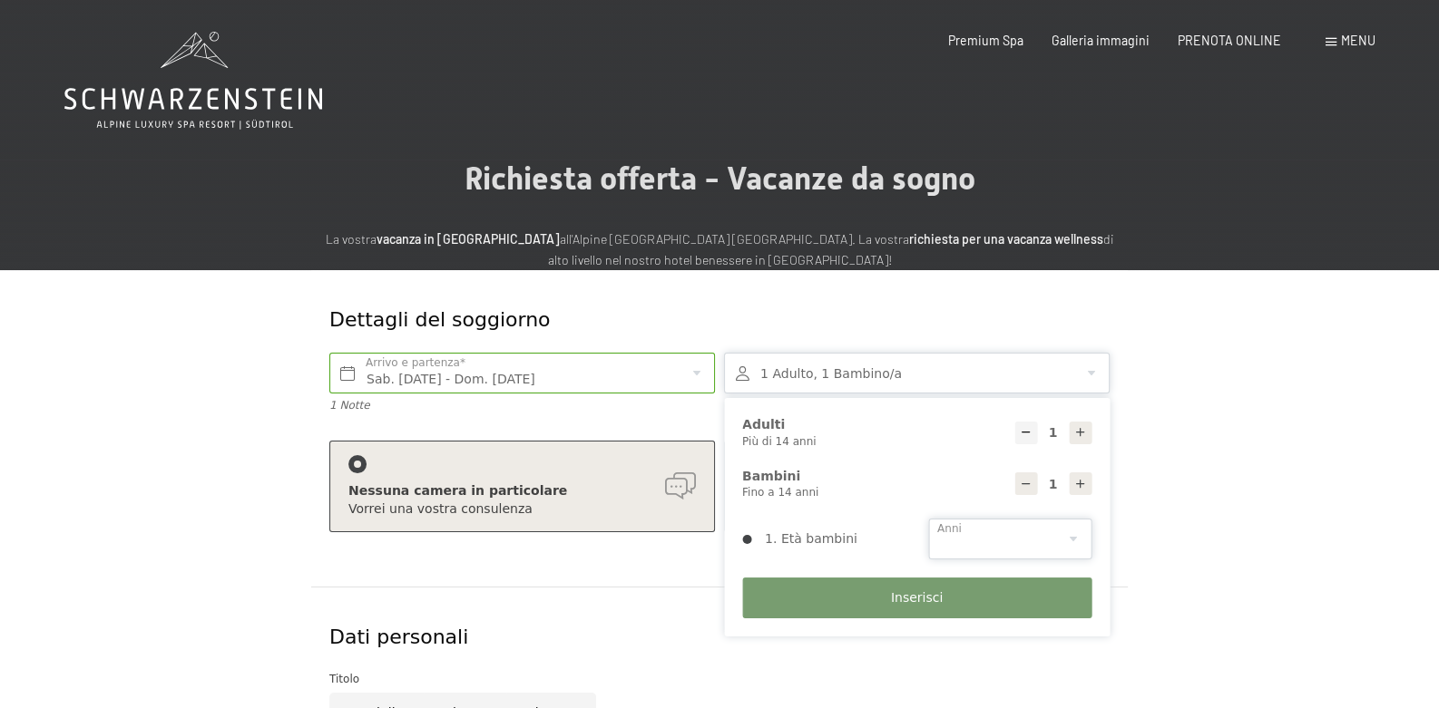
click at [1074, 560] on select "0 1 2 3 4 5 6 7 8 9 10 11 12 13 14" at bounding box center [1009, 539] width 163 height 41
select select "8"
click at [928, 555] on select "0 1 2 3 4 5 6 7 8 9 10 11 12 13 14" at bounding box center [1009, 539] width 163 height 41
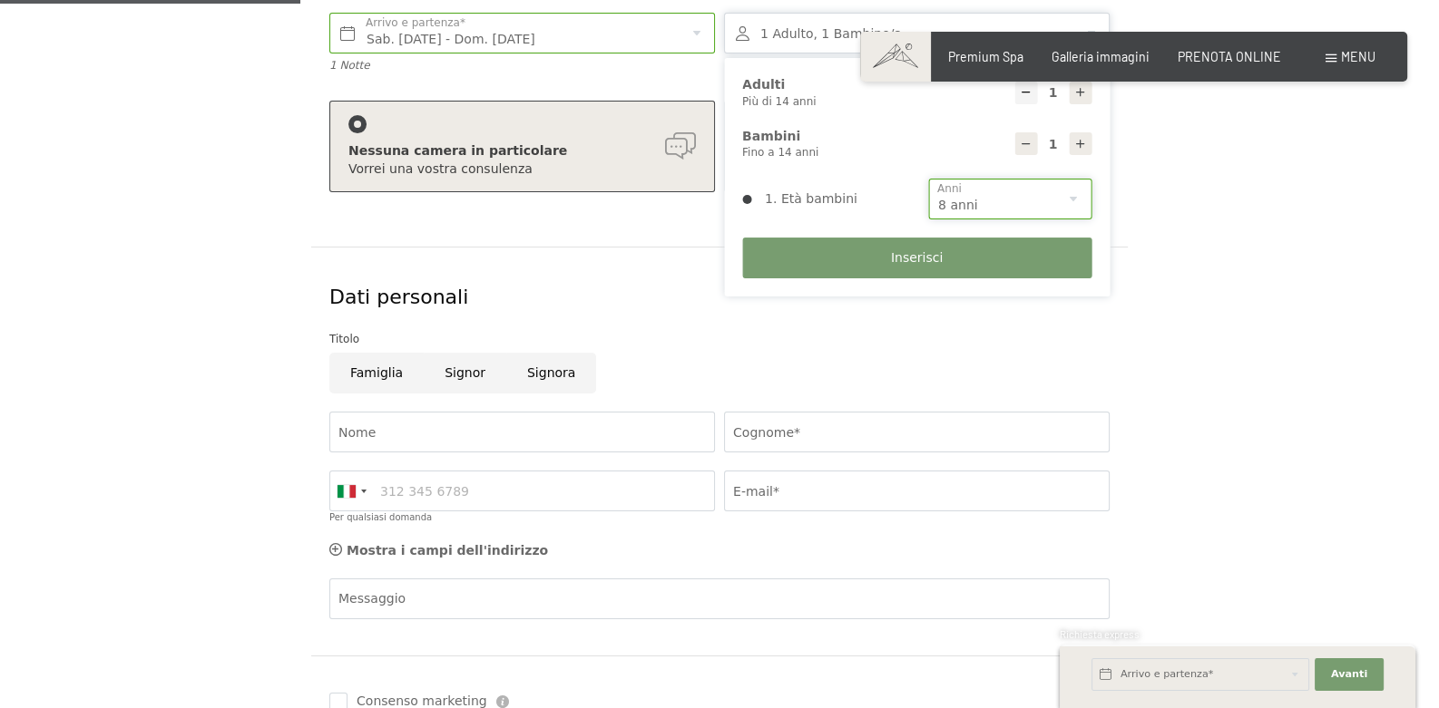
scroll to position [362, 0]
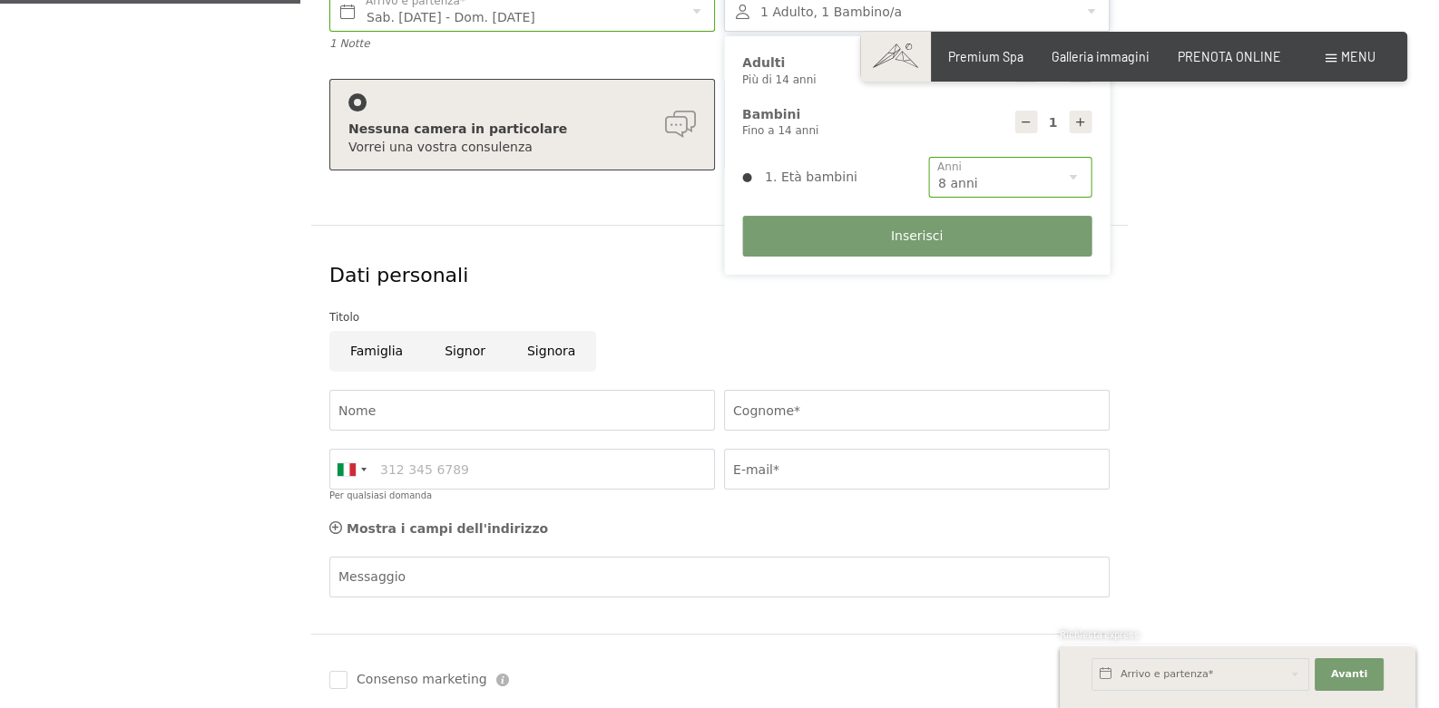
click at [525, 372] on input "Signora" at bounding box center [551, 351] width 90 height 41
radio input "true"
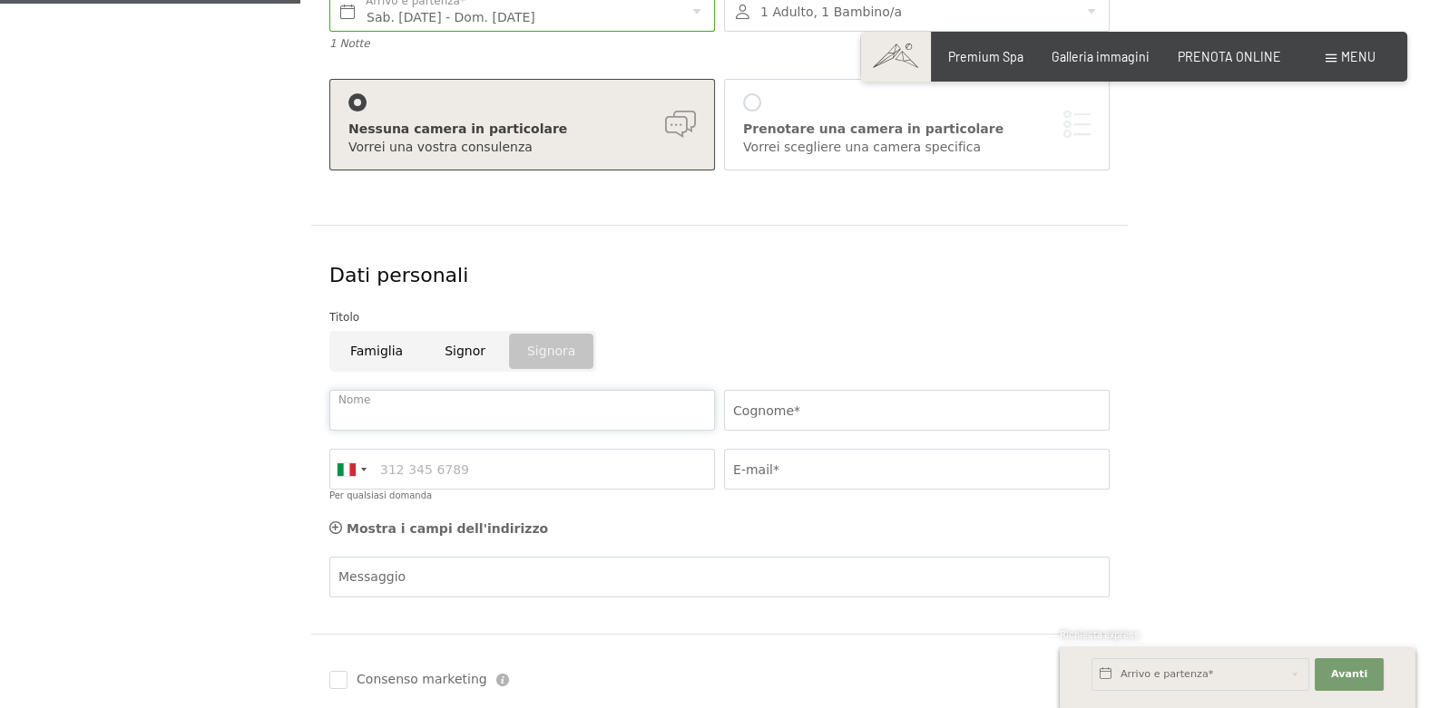
click at [494, 431] on input "Nome" at bounding box center [522, 410] width 386 height 41
type input "Alice"
type input "Spigarolo"
click at [561, 490] on input "Per qualsiasi domanda" at bounding box center [522, 469] width 386 height 41
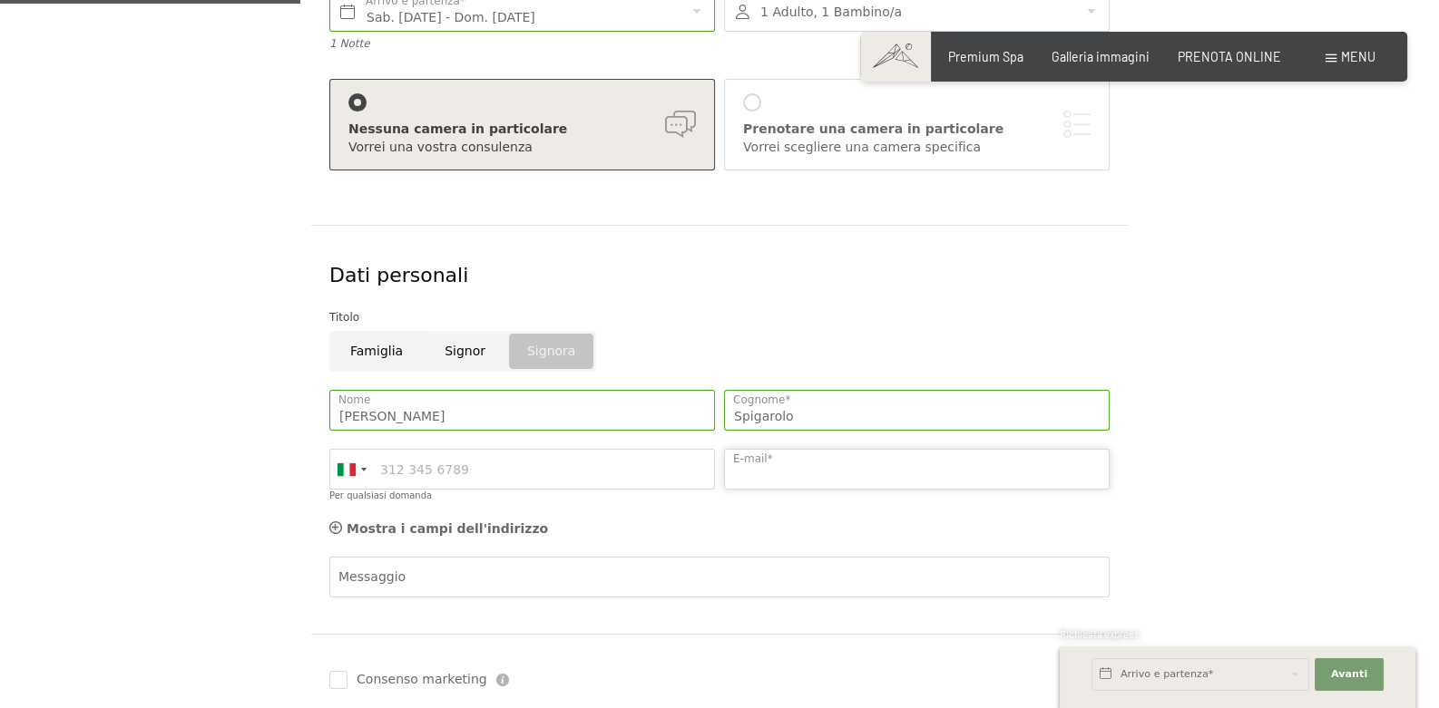
click at [760, 490] on input "E-mail*" at bounding box center [917, 469] width 386 height 41
type input "alice.spigarolo@gmail.com"
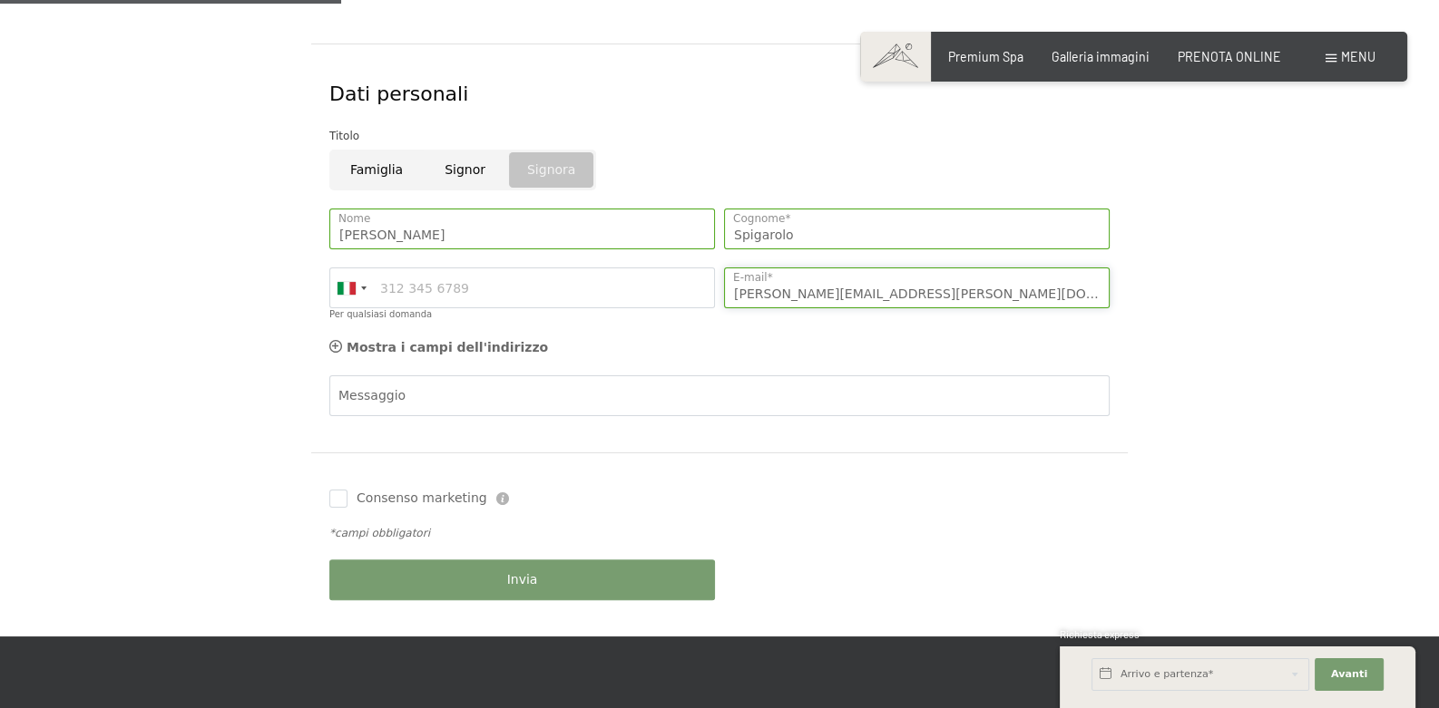
scroll to position [544, 0]
click at [335, 352] on icon at bounding box center [335, 345] width 13 height 13
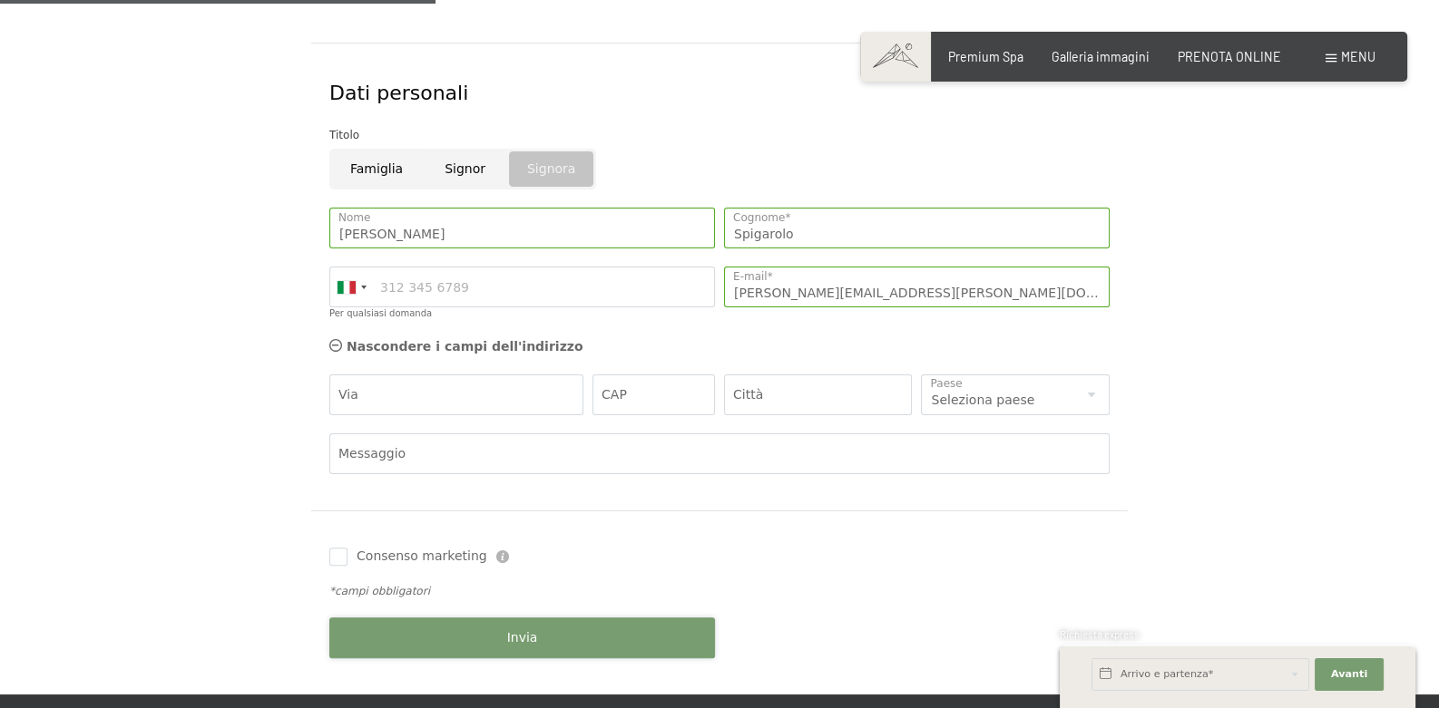
click at [542, 659] on button "Invia" at bounding box center [522, 638] width 386 height 41
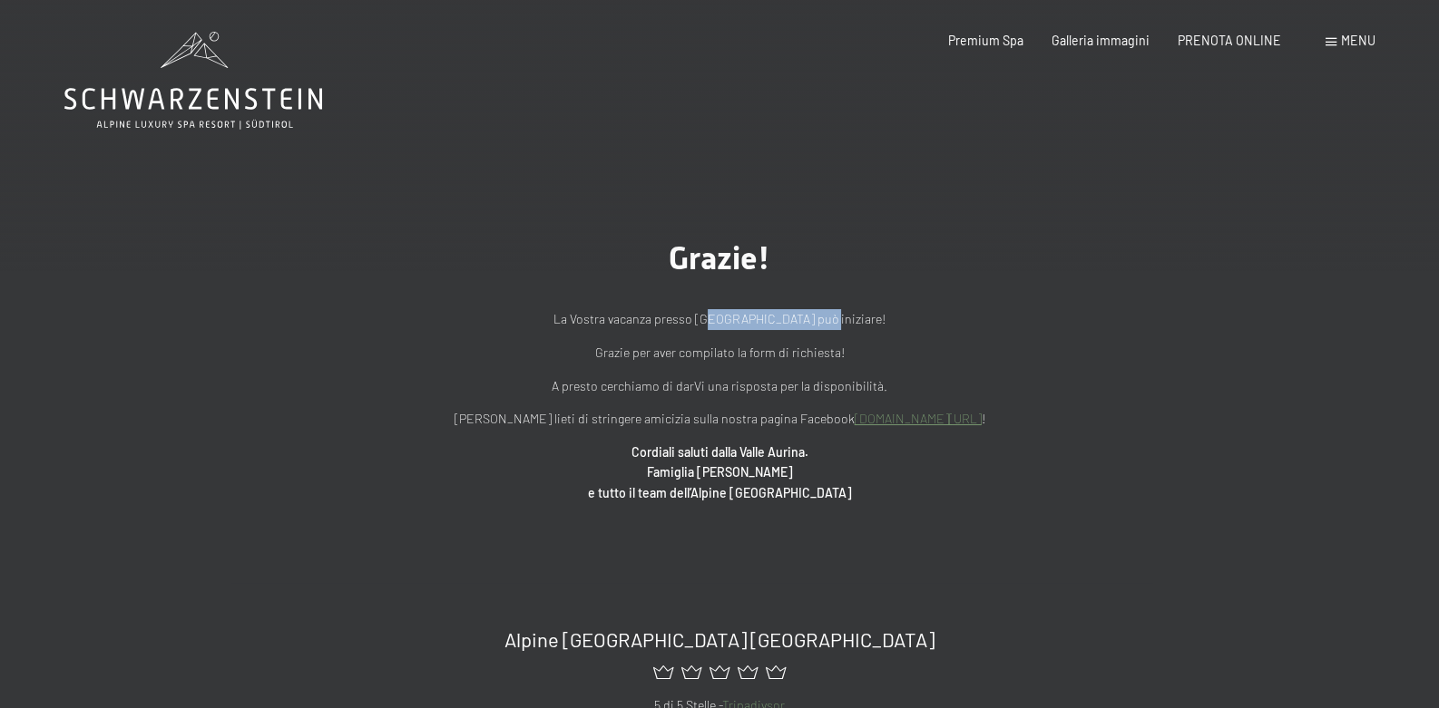
drag, startPoint x: 694, startPoint y: 358, endPoint x: 827, endPoint y: 366, distance: 133.6
click at [827, 330] on p "La Vostra vacanza presso [GEOGRAPHIC_DATA] può iniziare!" at bounding box center [719, 319] width 798 height 21
copy p "[GEOGRAPHIC_DATA]"
